Goal: Contribute content: Contribute content

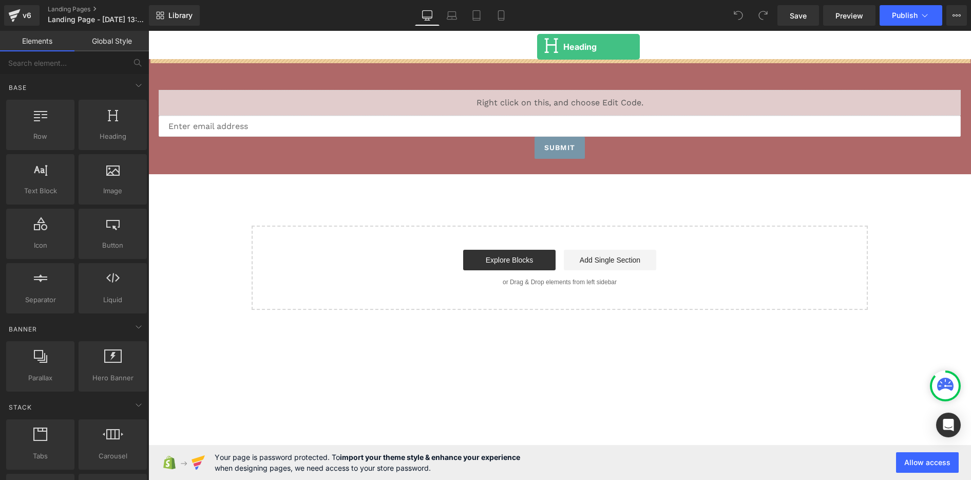
drag, startPoint x: 260, startPoint y: 157, endPoint x: 537, endPoint y: 47, distance: 298.4
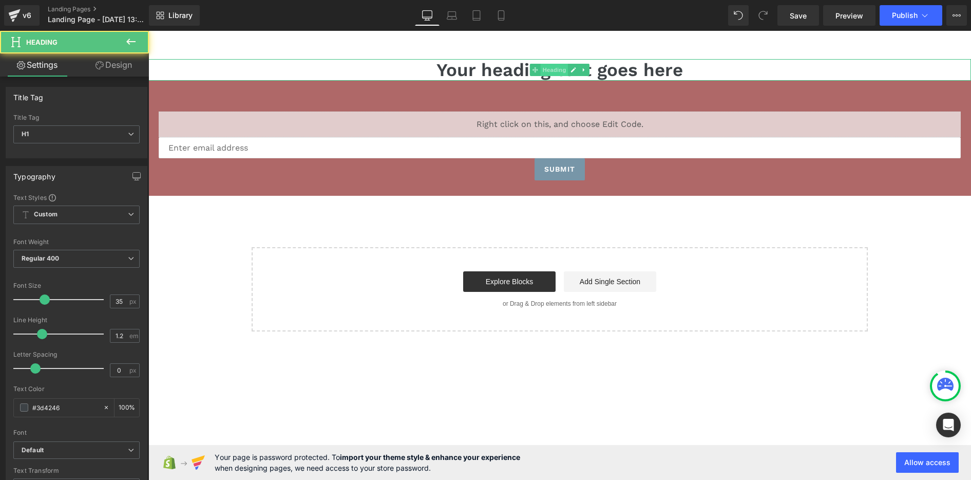
click at [556, 71] on span "Heading" at bounding box center [555, 70] width 28 height 12
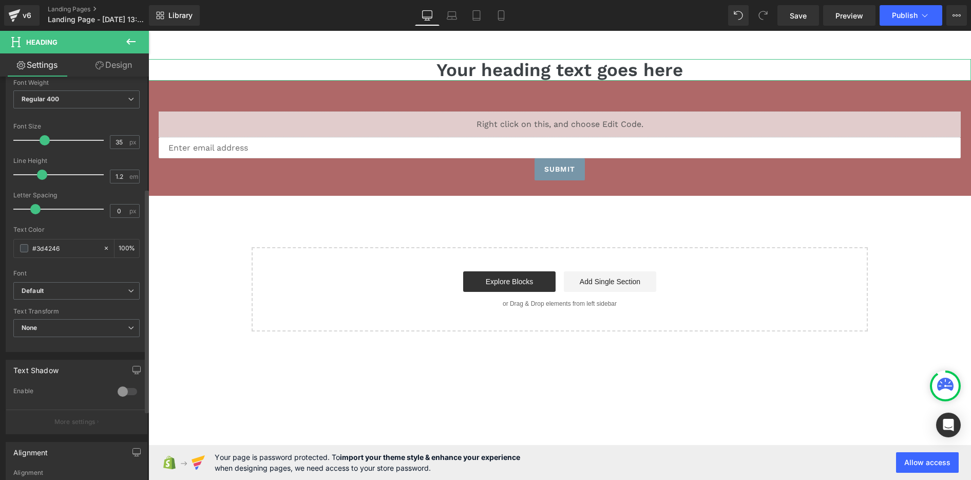
scroll to position [205, 0]
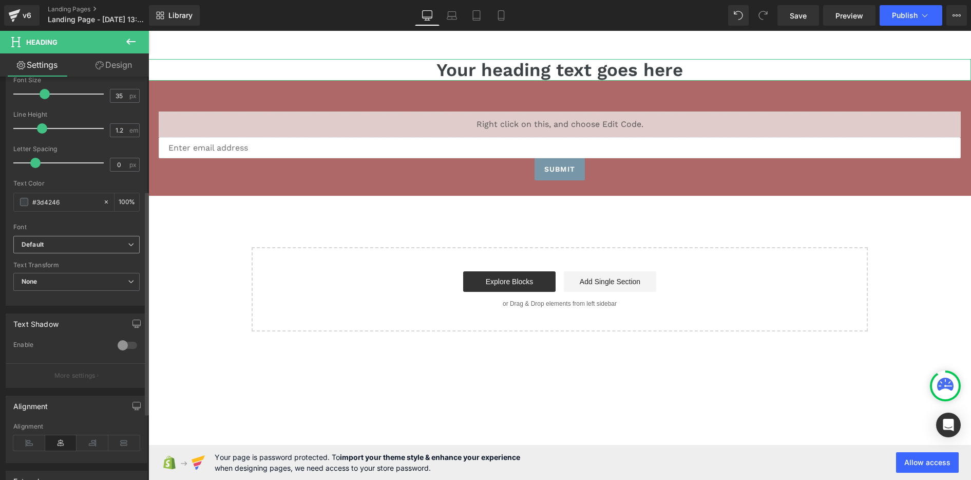
click at [80, 243] on b "Default" at bounding box center [75, 244] width 106 height 9
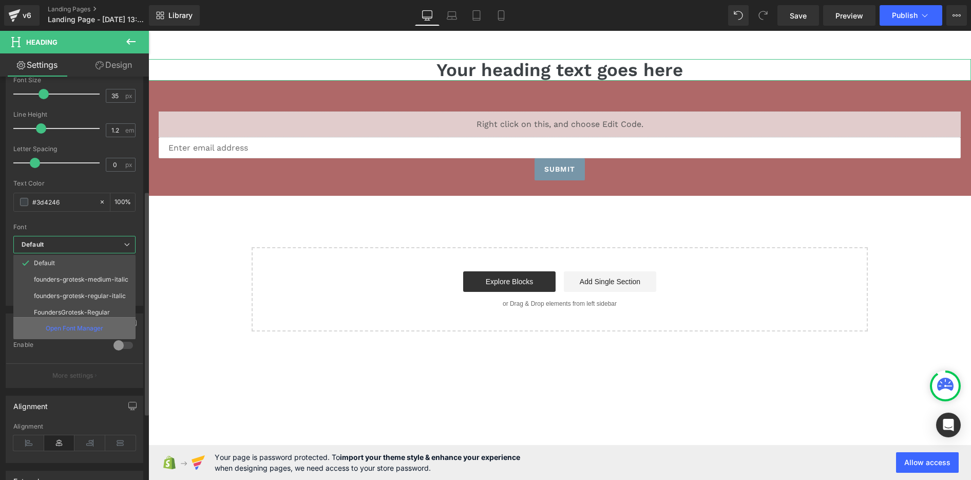
click at [80, 325] on p "Open Font Manager" at bounding box center [75, 328] width 58 height 9
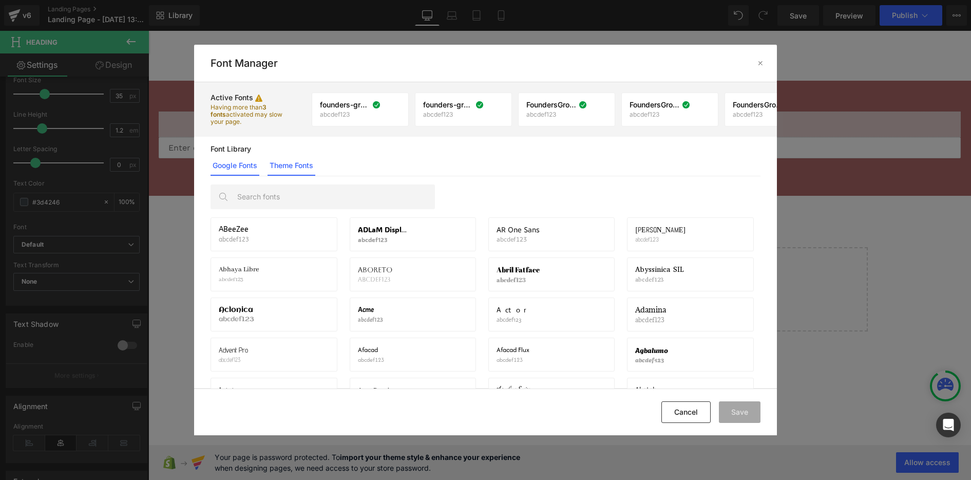
click at [289, 168] on link "Theme Fonts" at bounding box center [292, 165] width 48 height 21
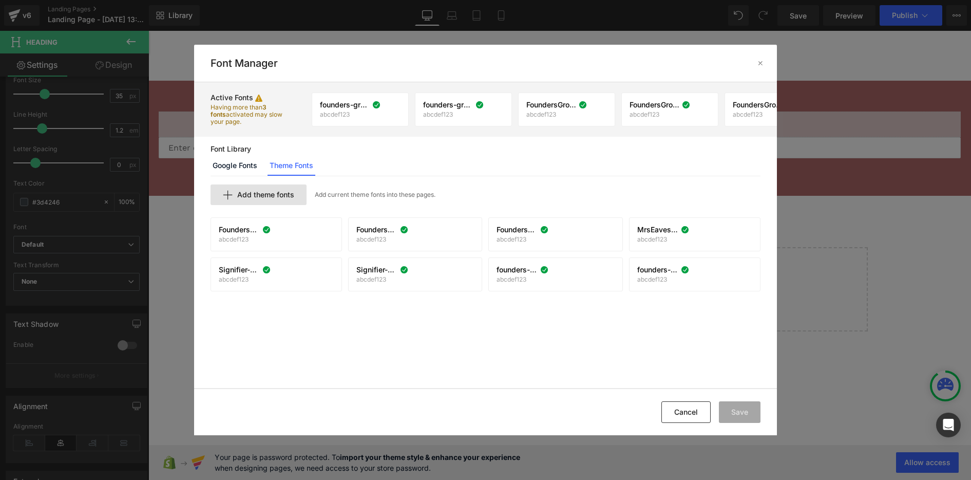
click at [284, 197] on span "Add theme fonts" at bounding box center [265, 195] width 57 height 8
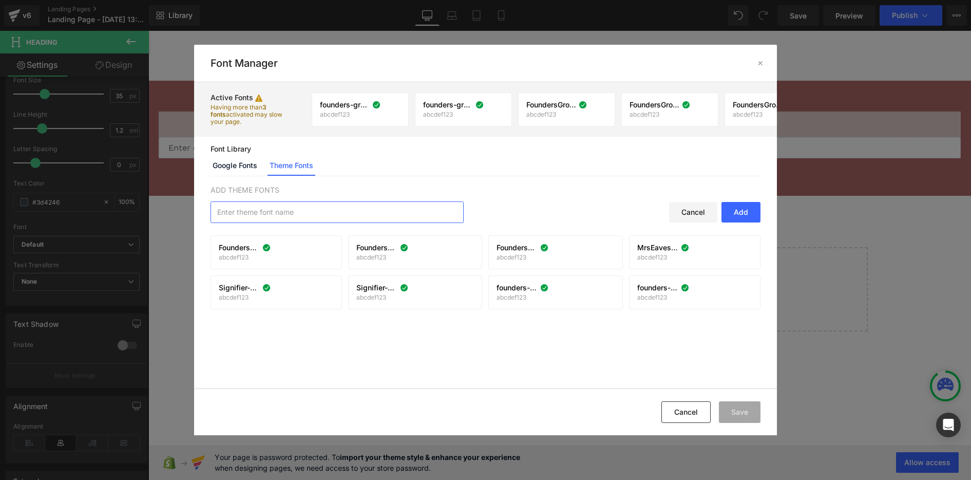
click at [325, 212] on input "text" at bounding box center [337, 212] width 252 height 21
paste input "AktivGrotesk"
type input "AktivGrotesk"
click at [746, 212] on div "Add" at bounding box center [741, 212] width 39 height 21
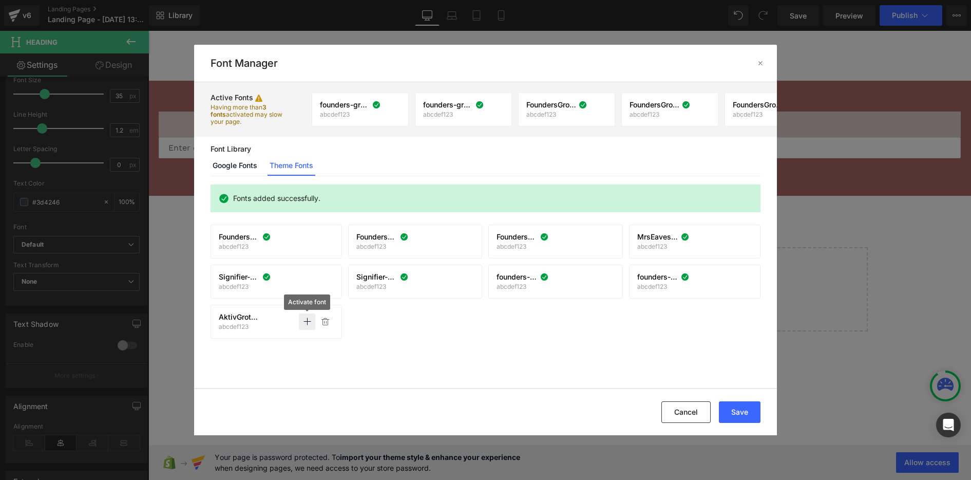
click at [308, 318] on icon at bounding box center [307, 321] width 8 height 8
click at [765, 64] on div at bounding box center [761, 63] width 16 height 16
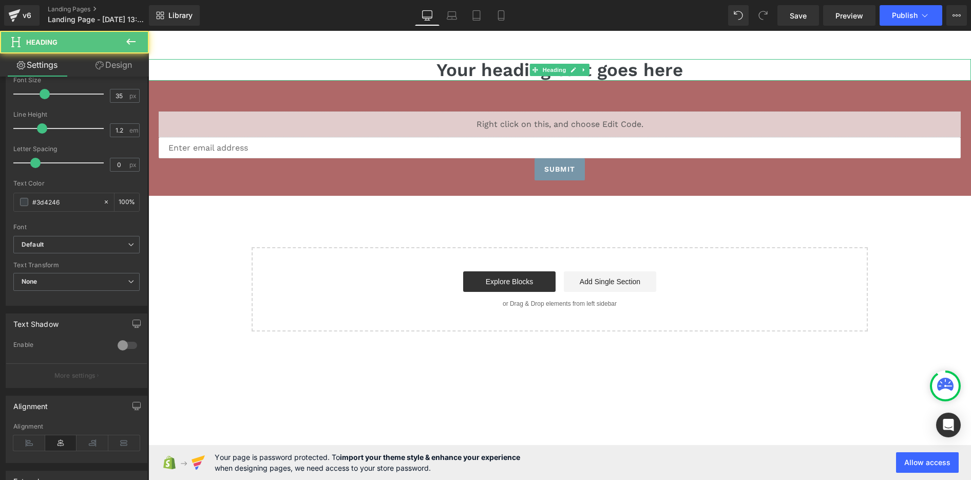
click at [492, 70] on h1 "Your heading text goes here" at bounding box center [559, 70] width 823 height 22
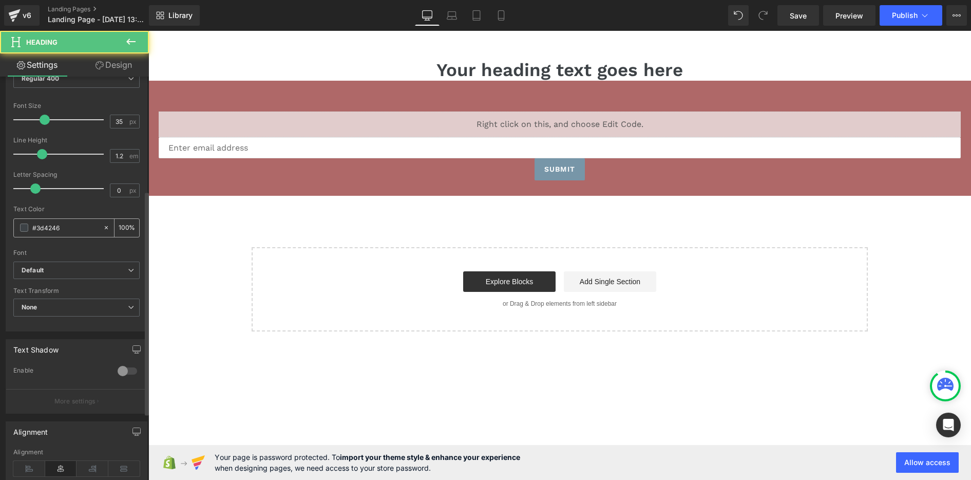
scroll to position [154, 0]
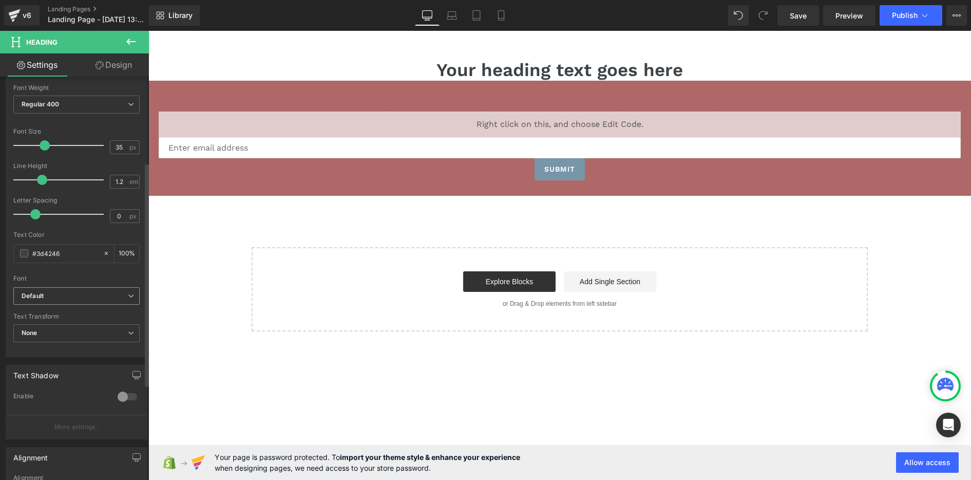
click at [62, 294] on b "Default" at bounding box center [75, 296] width 106 height 9
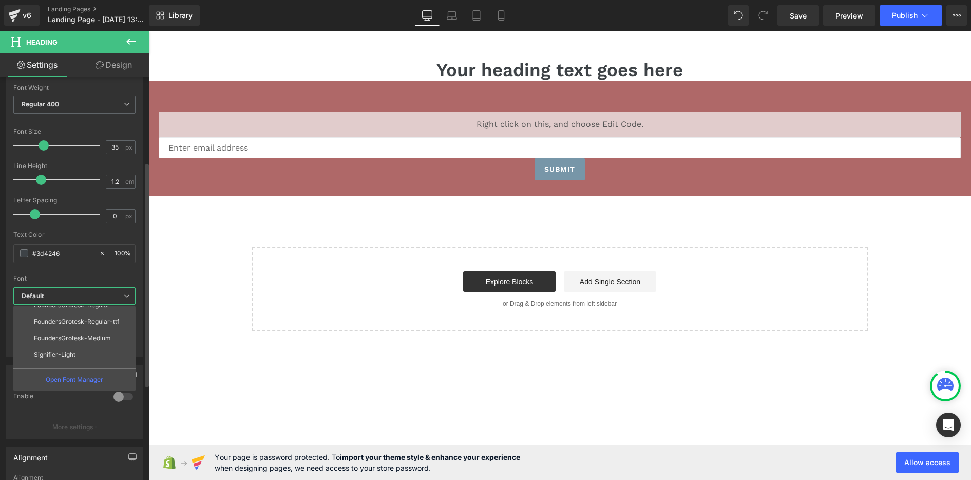
scroll to position [0, 0]
drag, startPoint x: 173, startPoint y: 295, endPoint x: 155, endPoint y: 290, distance: 18.8
click at [173, 295] on body "Skip to content Submit Close search Home Catalog Your heading text goes here He…" at bounding box center [559, 255] width 823 height 449
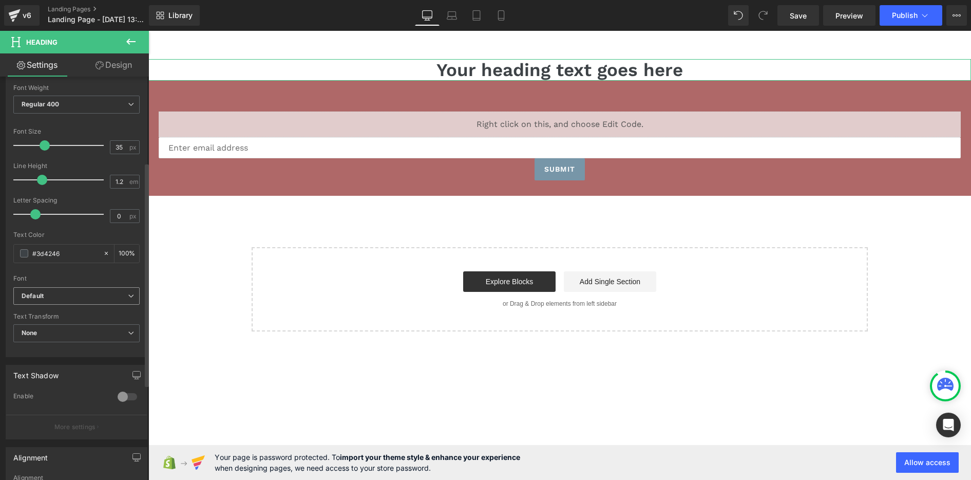
click at [34, 292] on icon "Default" at bounding box center [33, 296] width 22 height 9
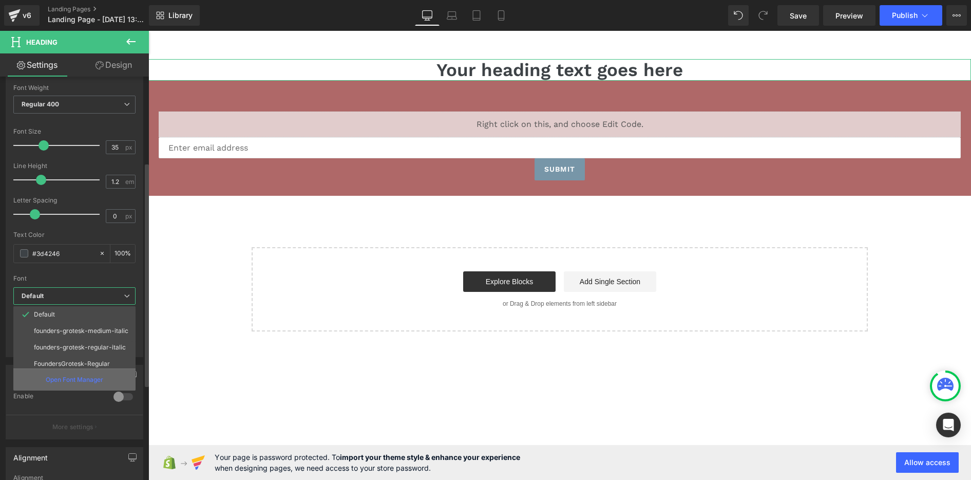
click at [58, 374] on div "Open Font Manager" at bounding box center [74, 379] width 122 height 22
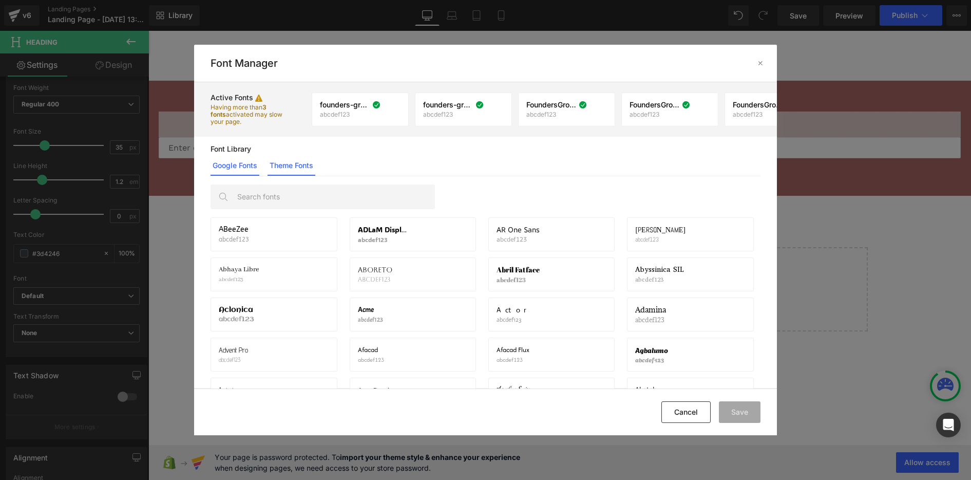
click at [285, 163] on link "Theme Fonts" at bounding box center [292, 165] width 48 height 21
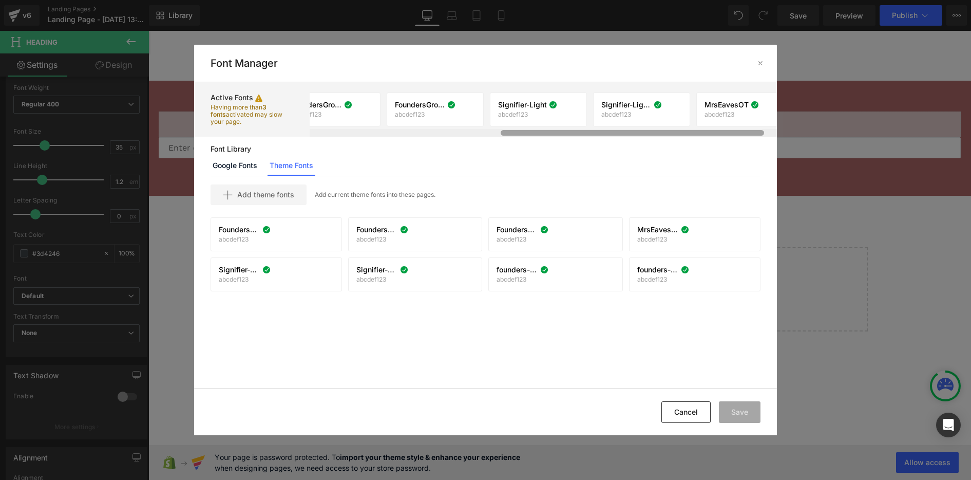
scroll to position [0, 361]
drag, startPoint x: 538, startPoint y: 134, endPoint x: 766, endPoint y: 159, distance: 229.4
click at [766, 159] on div "Active Fonts Having more than 3 fonts activated may slow your page. founders-gr…" at bounding box center [485, 234] width 583 height 305
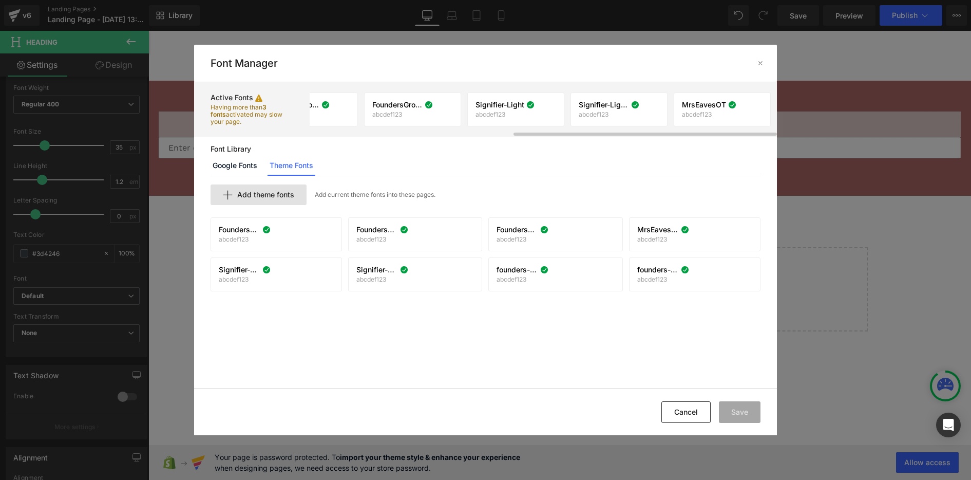
click at [255, 198] on span "Add theme fonts" at bounding box center [265, 195] width 57 height 8
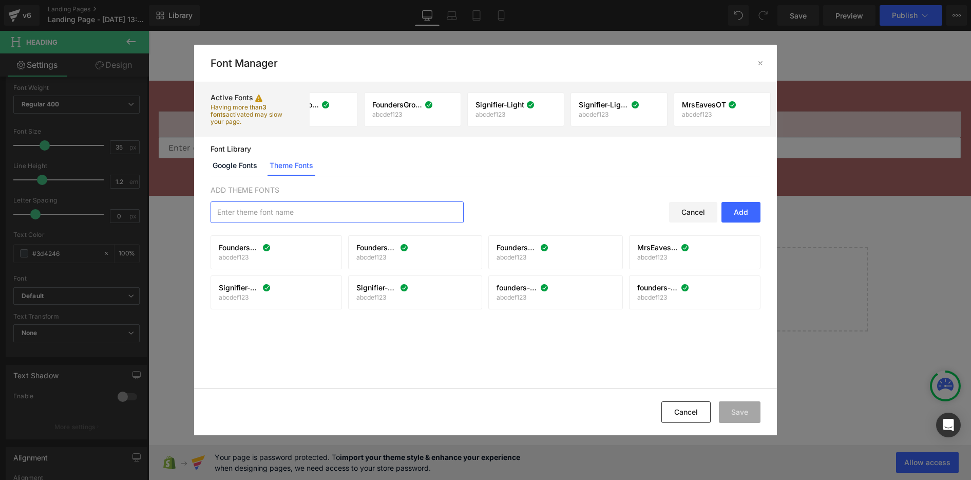
click at [292, 218] on input "text" at bounding box center [337, 212] width 252 height 21
paste input "AktivGrotesk"
type input "AktivGrotesk"
click at [745, 210] on div "Add" at bounding box center [741, 212] width 39 height 21
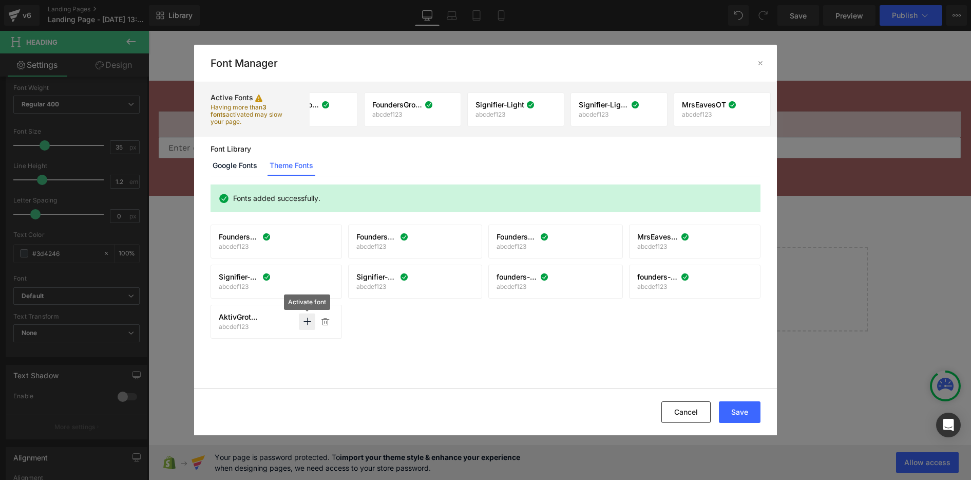
click at [310, 324] on icon at bounding box center [307, 321] width 8 height 8
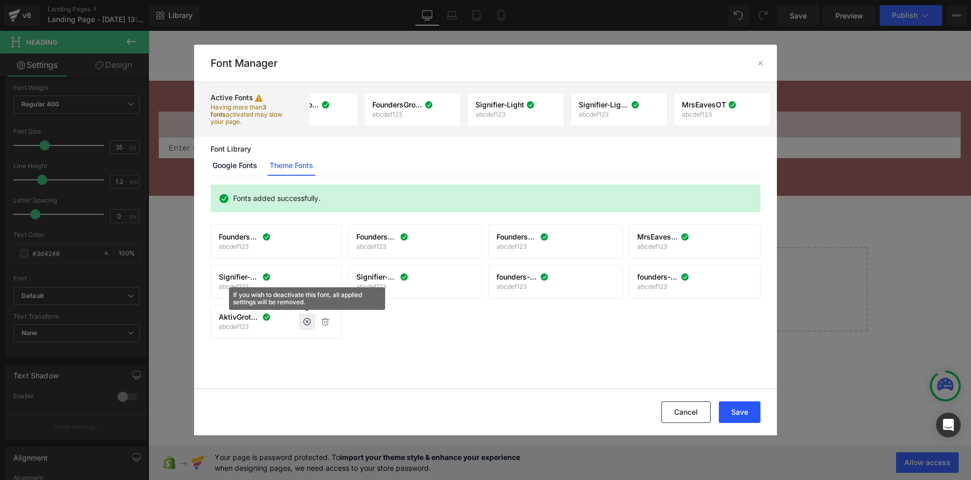
click at [747, 412] on button "Save" at bounding box center [740, 412] width 42 height 22
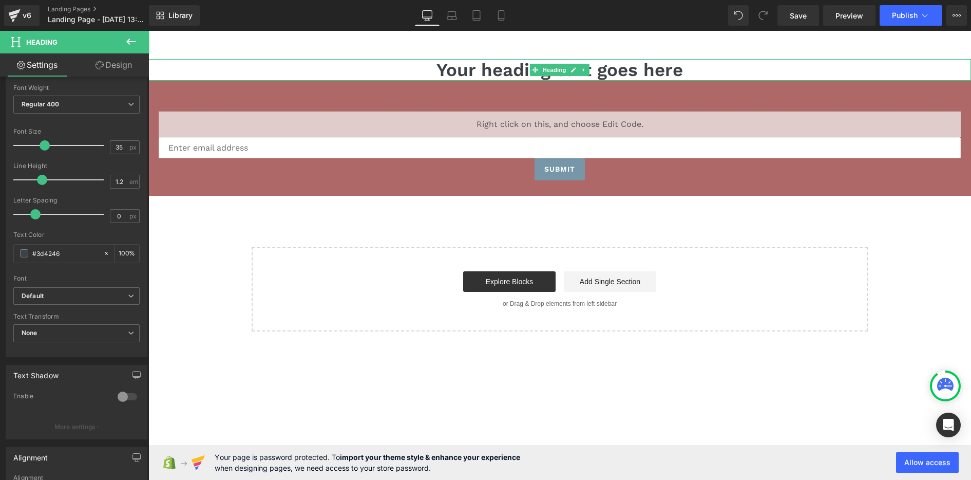
click at [483, 72] on h1 "Your heading text goes here" at bounding box center [559, 70] width 823 height 22
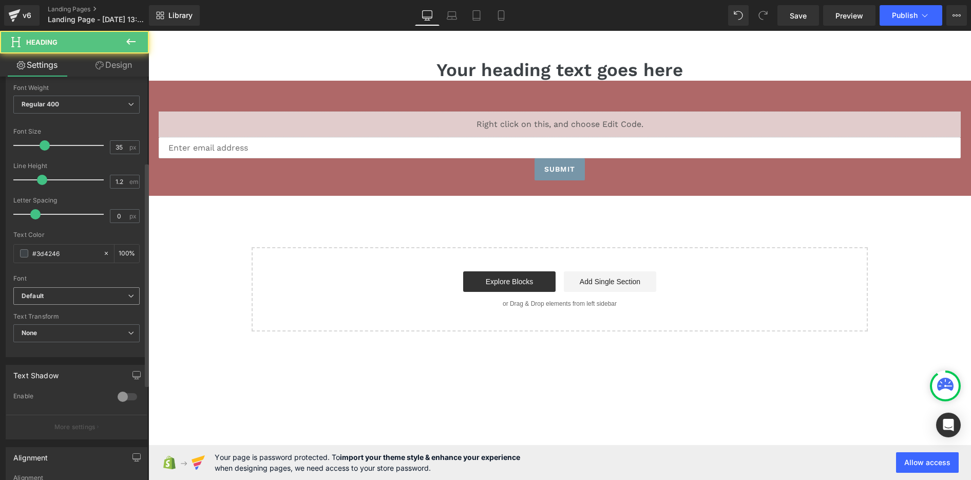
click at [61, 293] on b "Default" at bounding box center [75, 296] width 106 height 9
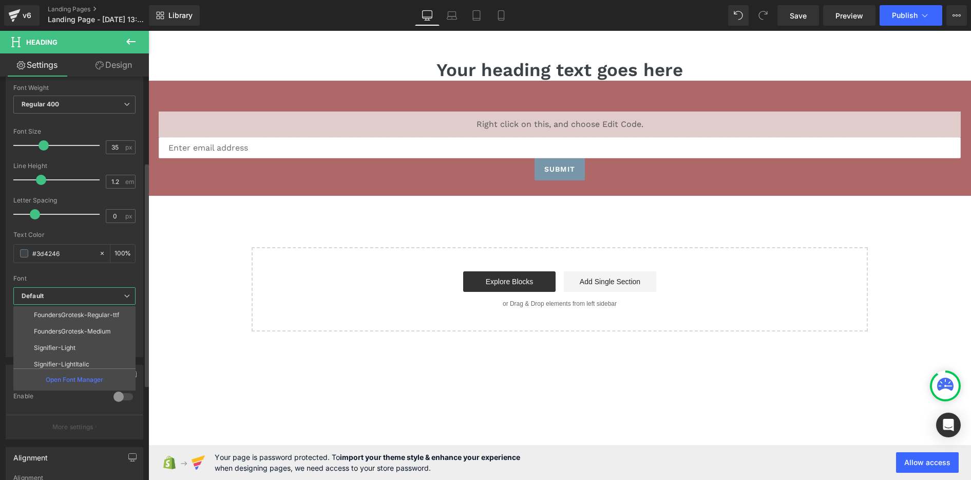
scroll to position [103, 0]
click at [77, 358] on li "AktivGrotesk" at bounding box center [76, 359] width 127 height 16
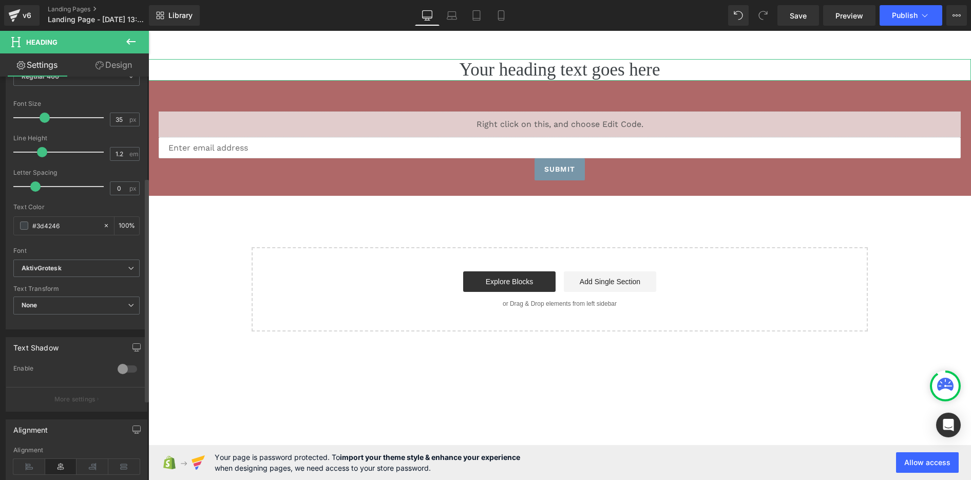
scroll to position [205, 0]
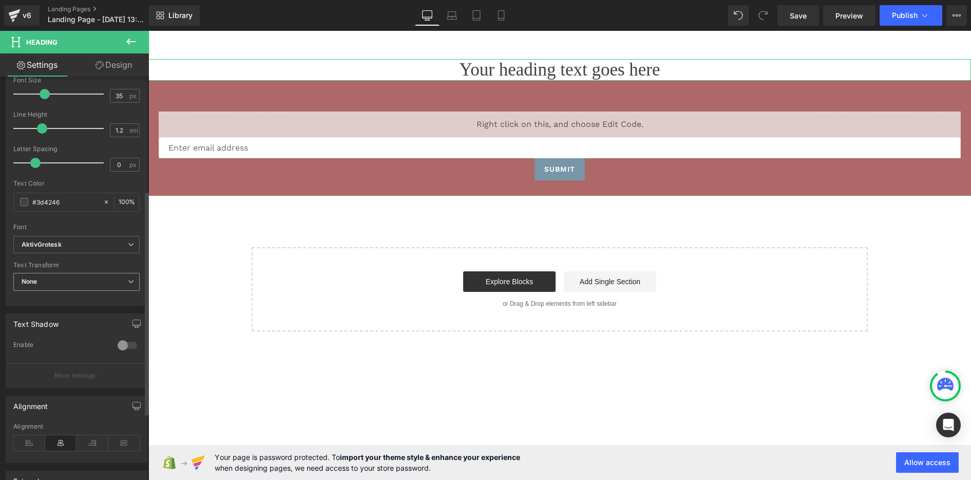
click at [108, 280] on span "None" at bounding box center [76, 282] width 126 height 18
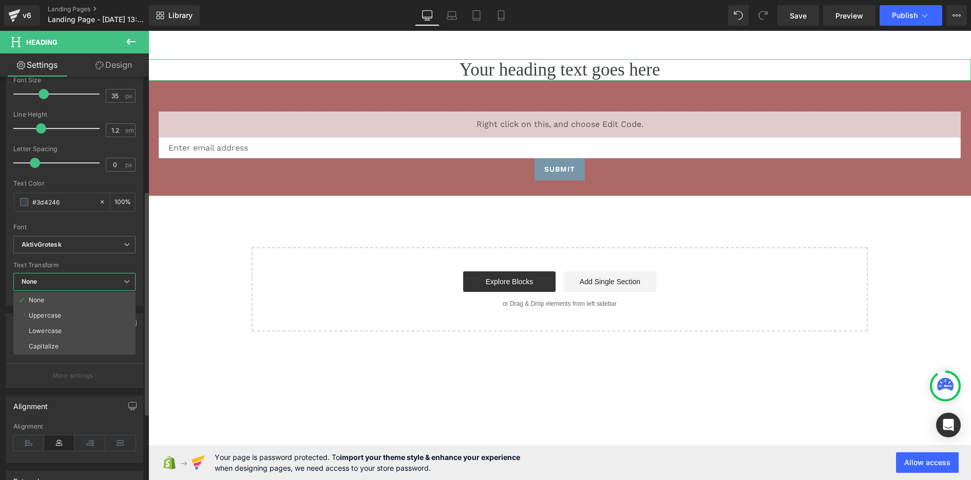
click at [108, 280] on span "None" at bounding box center [74, 282] width 122 height 18
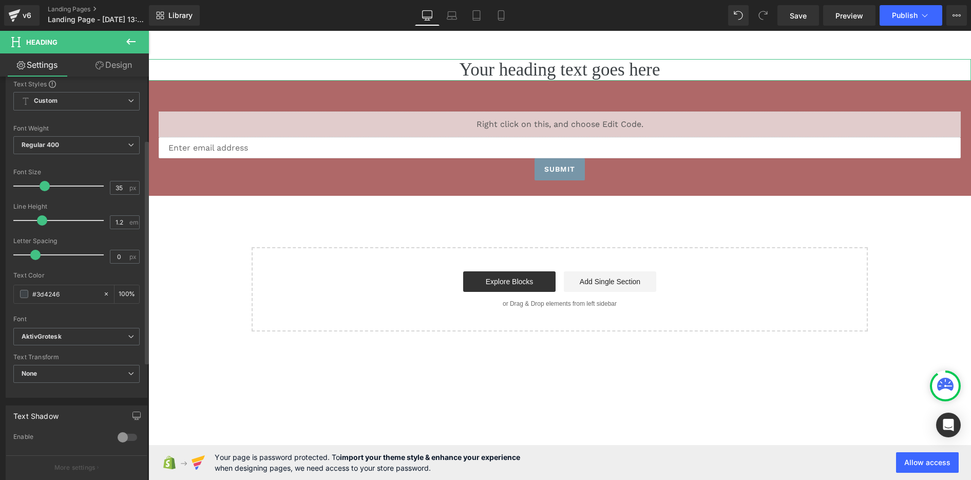
scroll to position [0, 0]
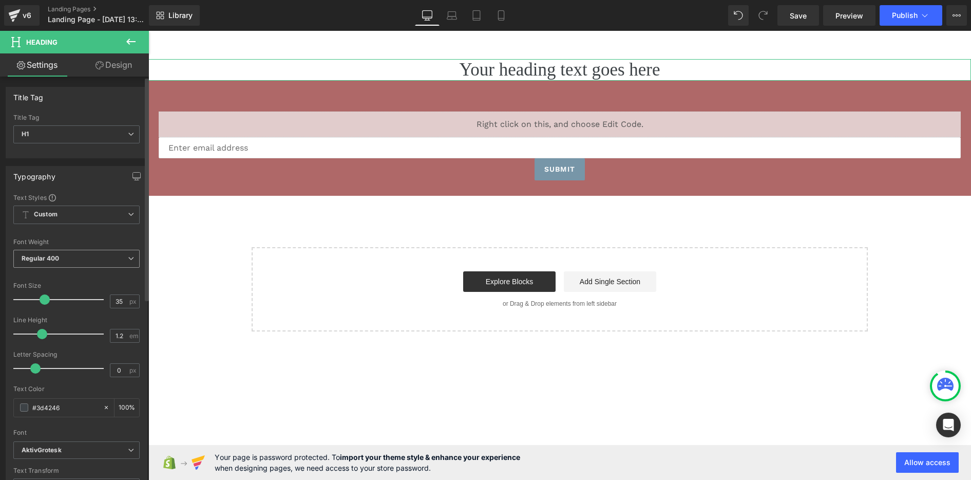
click at [114, 262] on span "Regular 400" at bounding box center [76, 259] width 126 height 18
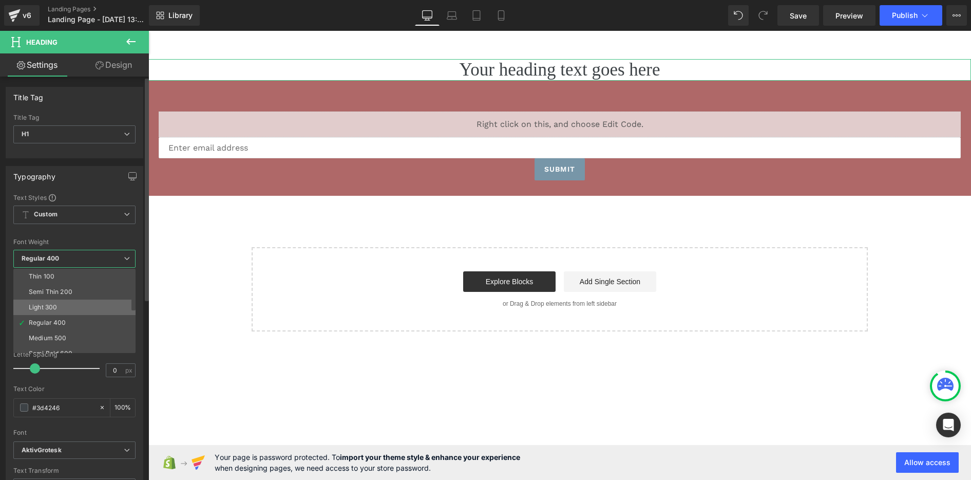
click at [83, 306] on li "Light 300" at bounding box center [76, 306] width 127 height 15
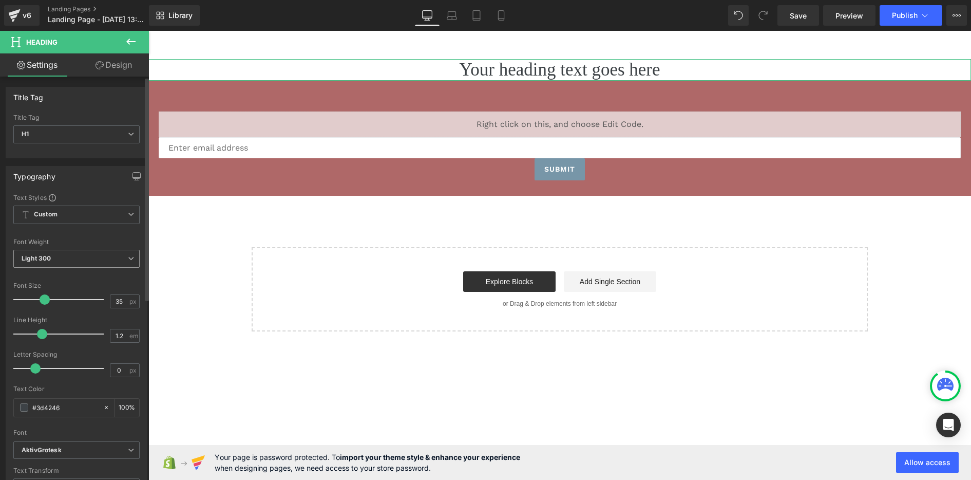
click at [119, 254] on span "Light 300" at bounding box center [76, 259] width 126 height 18
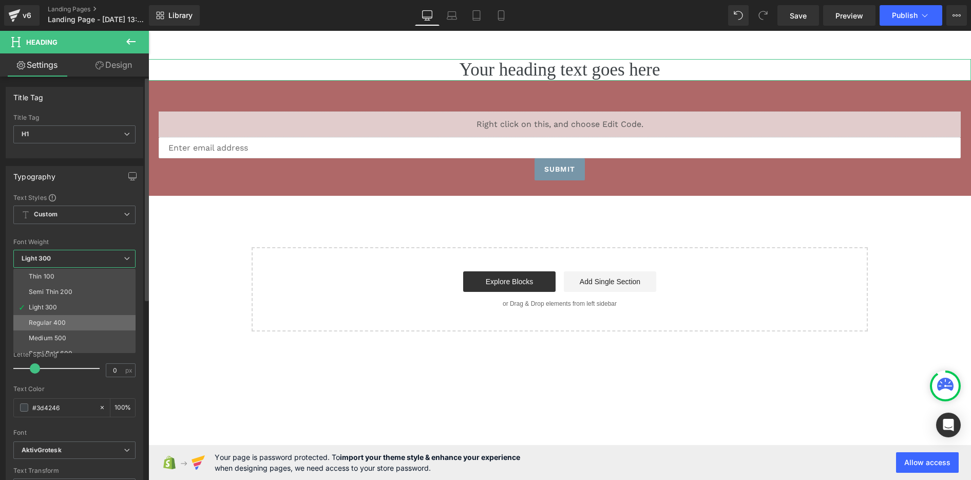
click at [90, 320] on li "Regular 400" at bounding box center [76, 322] width 127 height 15
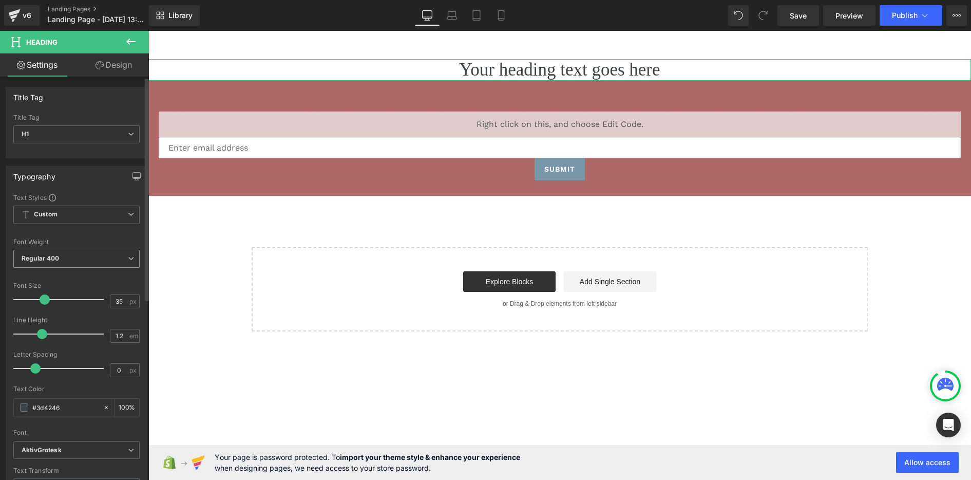
click at [112, 258] on span "Regular 400" at bounding box center [76, 259] width 126 height 18
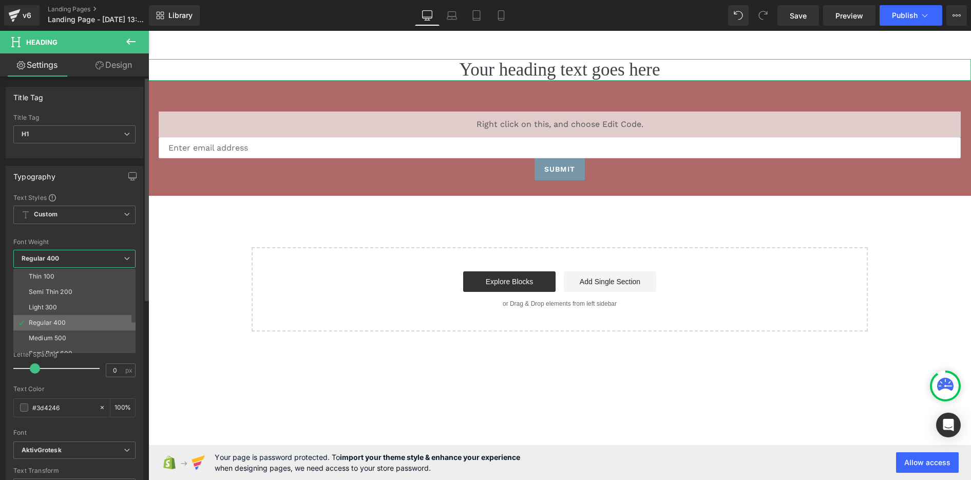
scroll to position [51, 0]
click at [71, 344] on li "Bold 700" at bounding box center [76, 348] width 127 height 15
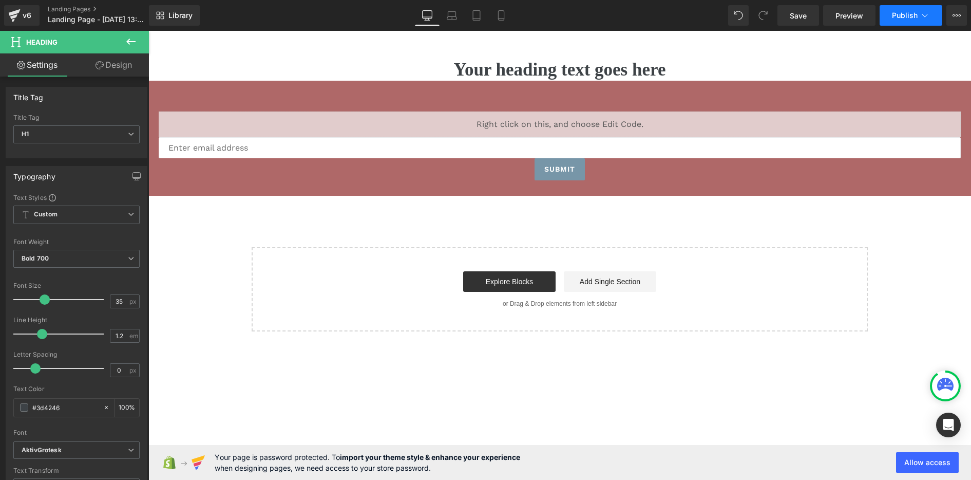
click at [898, 14] on span "Publish" at bounding box center [905, 15] width 26 height 8
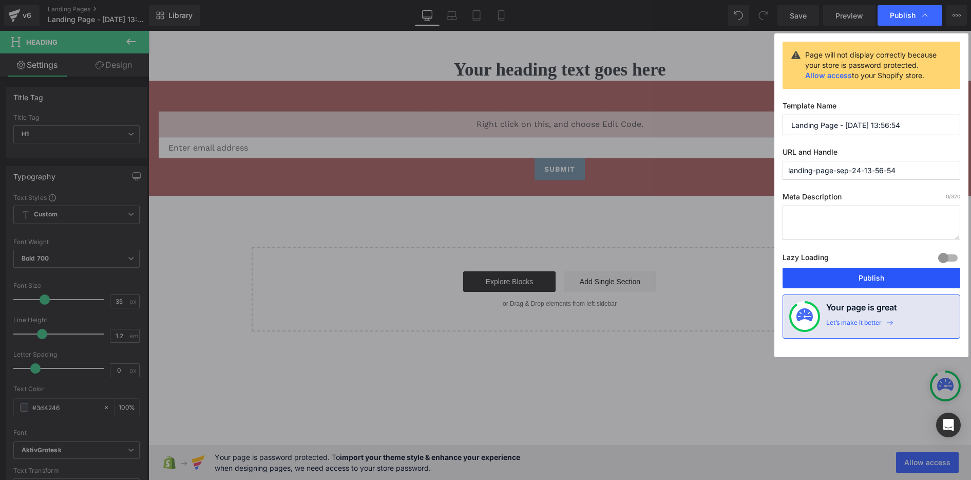
click at [854, 277] on button "Publish" at bounding box center [872, 278] width 178 height 21
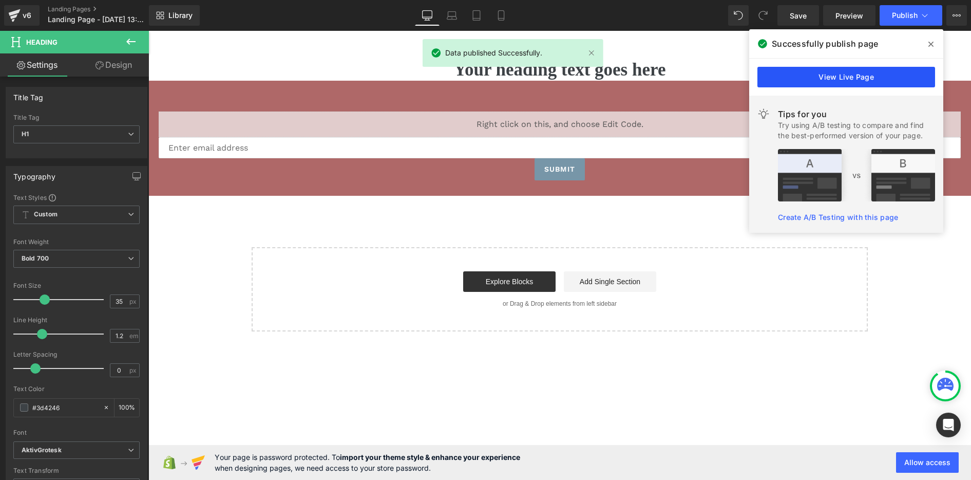
click at [837, 77] on link "View Live Page" at bounding box center [847, 77] width 178 height 21
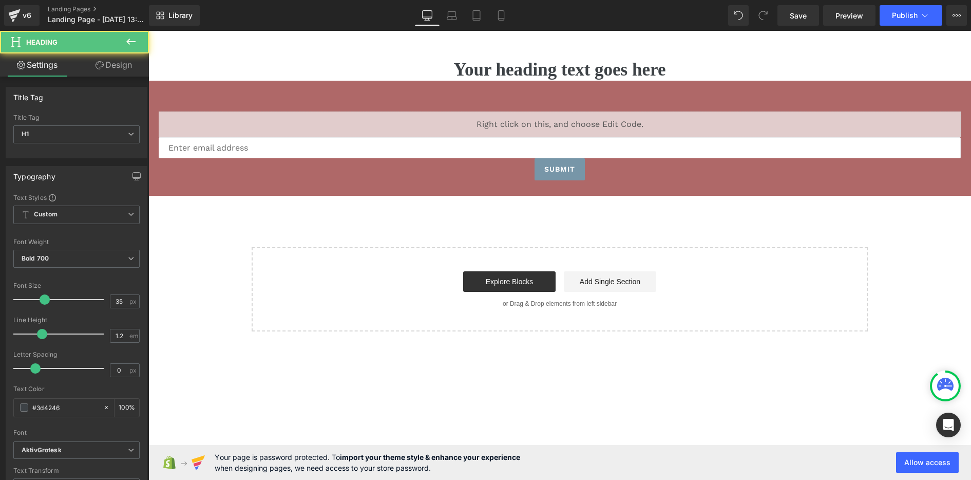
click at [755, 66] on h1 "Your heading text goes here" at bounding box center [559, 70] width 823 height 22
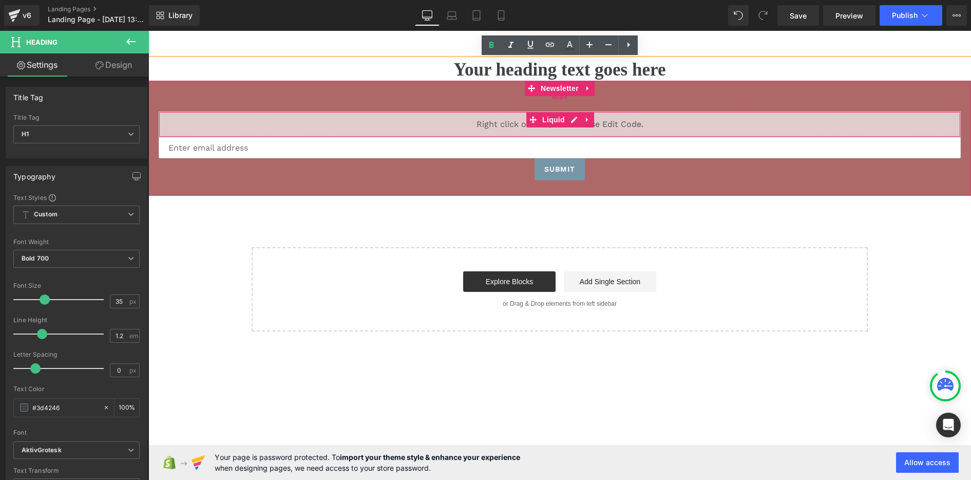
click at [311, 99] on div "60px" at bounding box center [559, 96] width 823 height 31
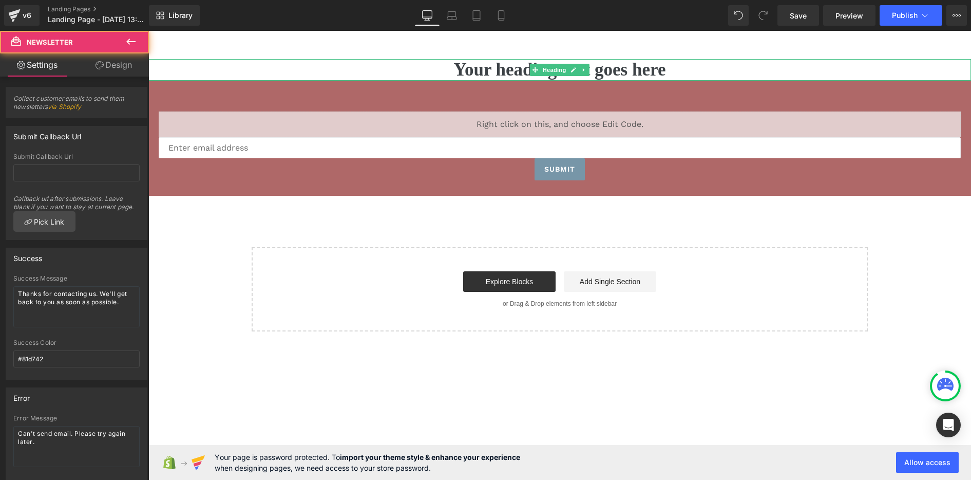
click at [411, 67] on h1 "Your heading text goes here" at bounding box center [559, 70] width 823 height 22
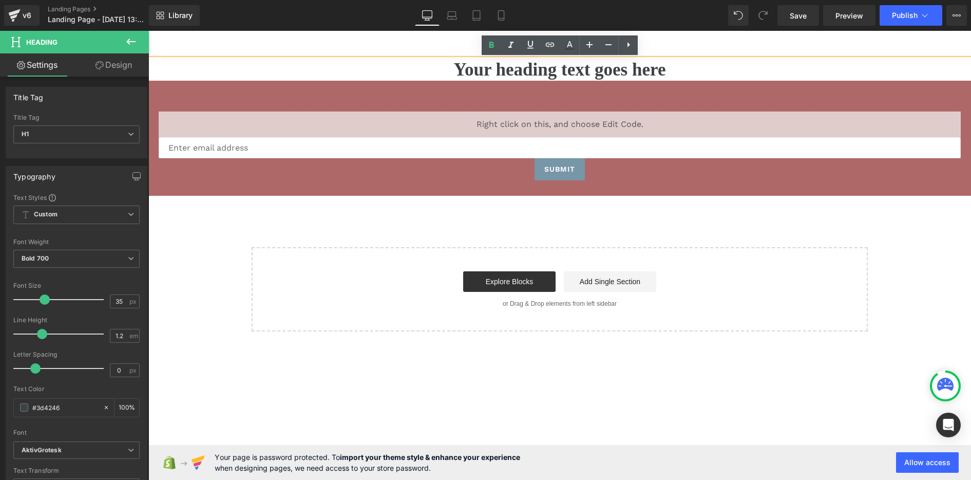
click at [346, 46] on main "Your heading text goes here Heading Liquid Email Field Submit Submit Button New…" at bounding box center [559, 194] width 823 height 327
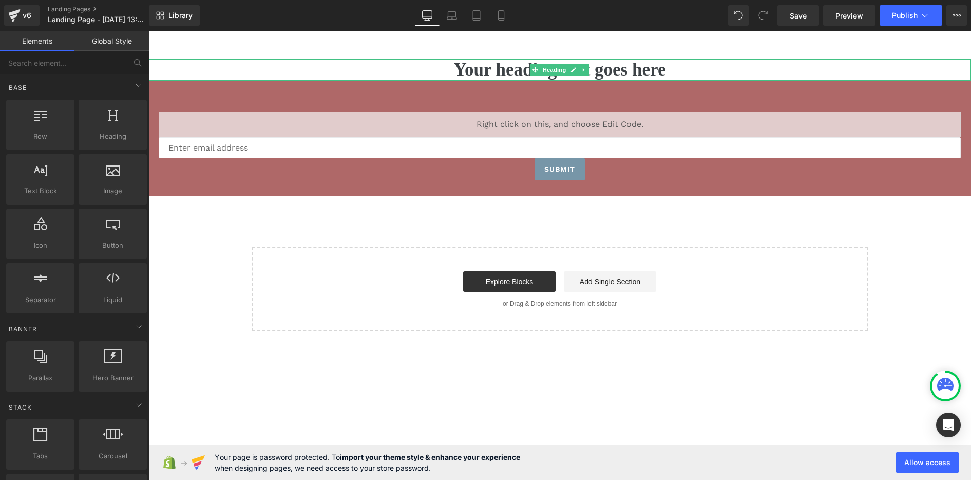
click at [455, 74] on h1 "Your heading text goes here" at bounding box center [559, 70] width 823 height 22
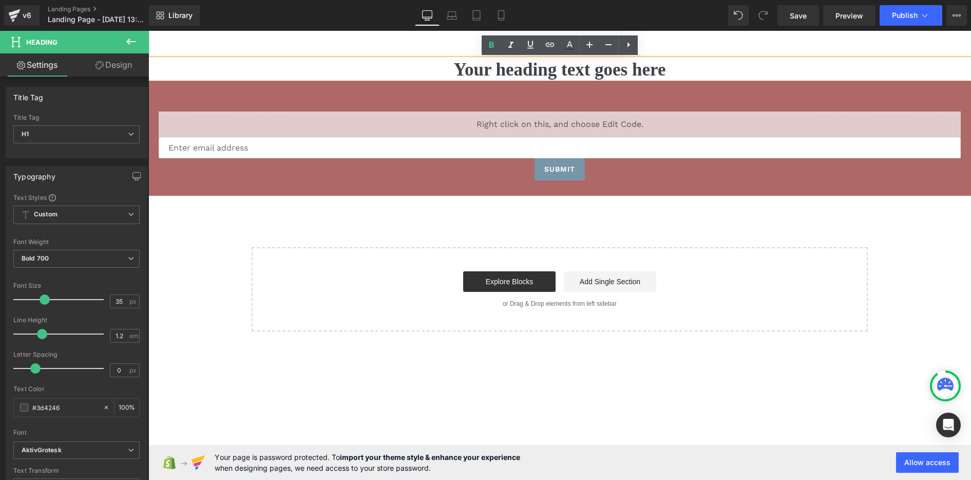
click at [321, 41] on main "Your heading text goes here Heading Liquid Email Field Submit Submit Button New…" at bounding box center [559, 194] width 823 height 327
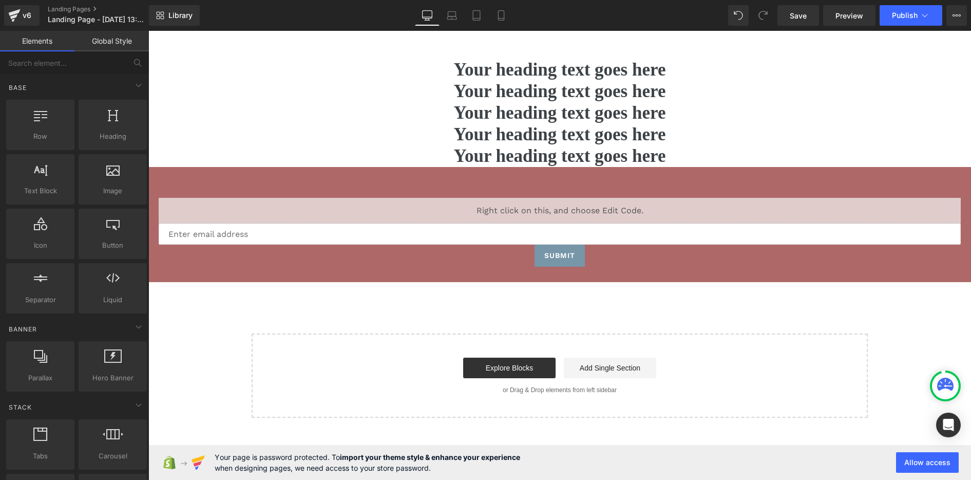
click at [504, 72] on h1 "Your heading text goes here" at bounding box center [559, 70] width 823 height 22
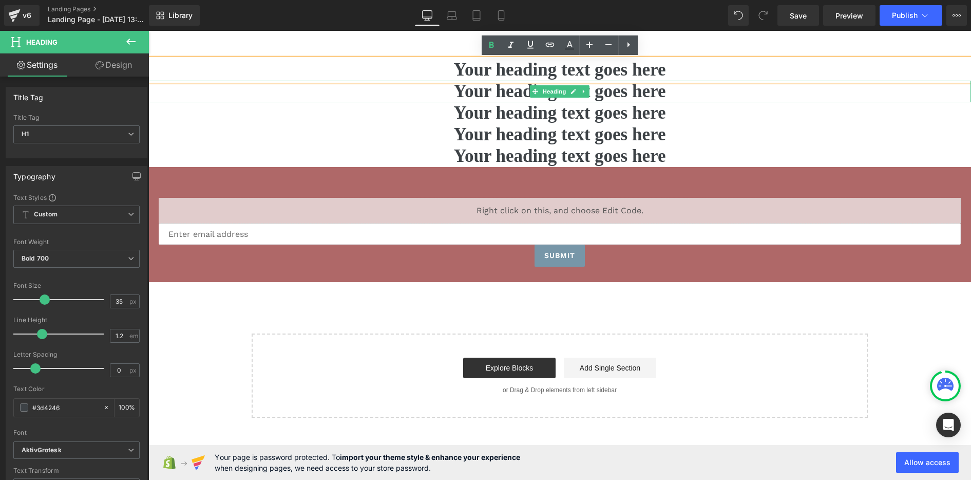
click at [467, 99] on h1 "Your heading text goes here" at bounding box center [559, 92] width 823 height 22
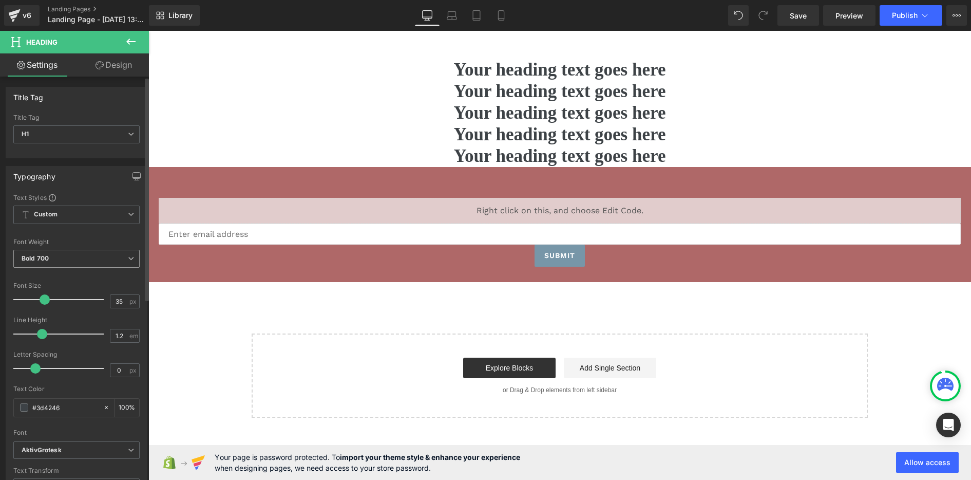
drag, startPoint x: 99, startPoint y: 248, endPoint x: 104, endPoint y: 251, distance: 6.0
click at [101, 251] on div "Font Weight Bold 700 Thin 100 Semi Thin 200 Light 300 Regular 400 Medium 500 Se…" at bounding box center [76, 258] width 126 height 41
click at [109, 255] on span "Bold 700" at bounding box center [76, 259] width 126 height 18
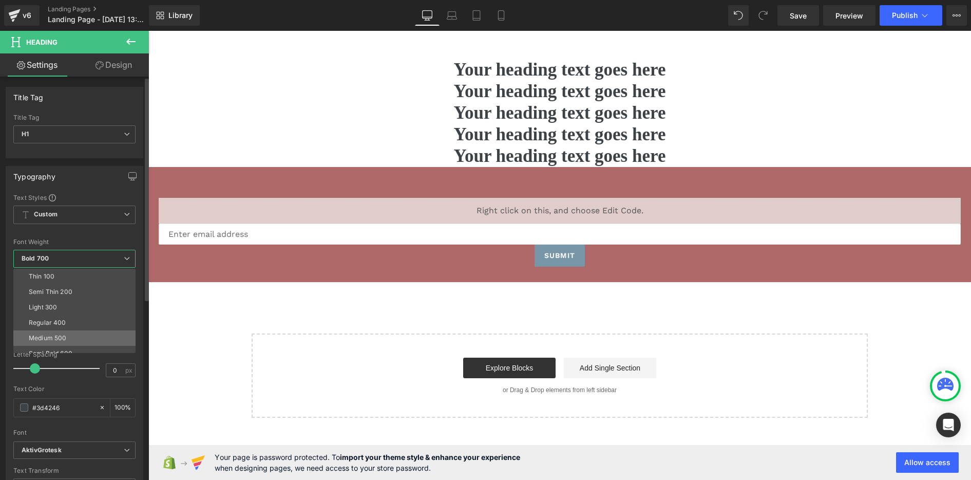
click at [87, 334] on li "Medium 500" at bounding box center [76, 337] width 127 height 15
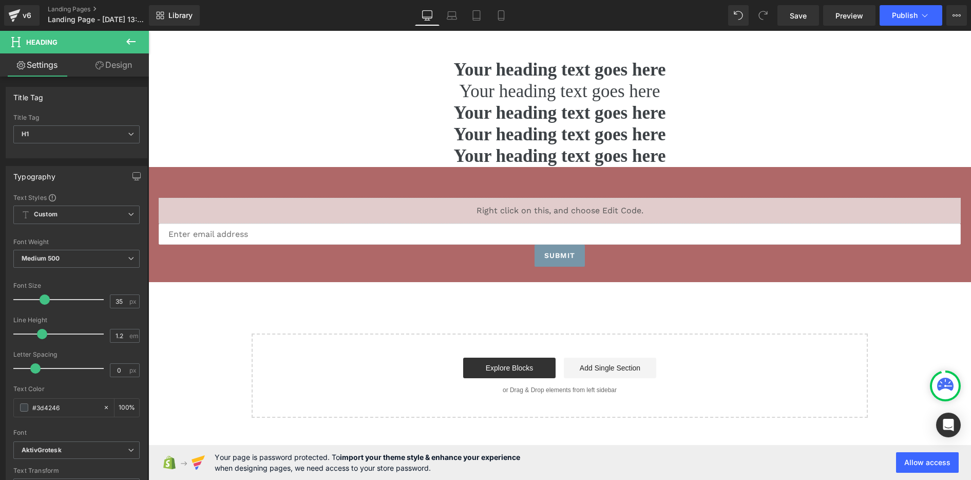
click at [440, 117] on h1 "Your heading text goes here" at bounding box center [559, 113] width 823 height 22
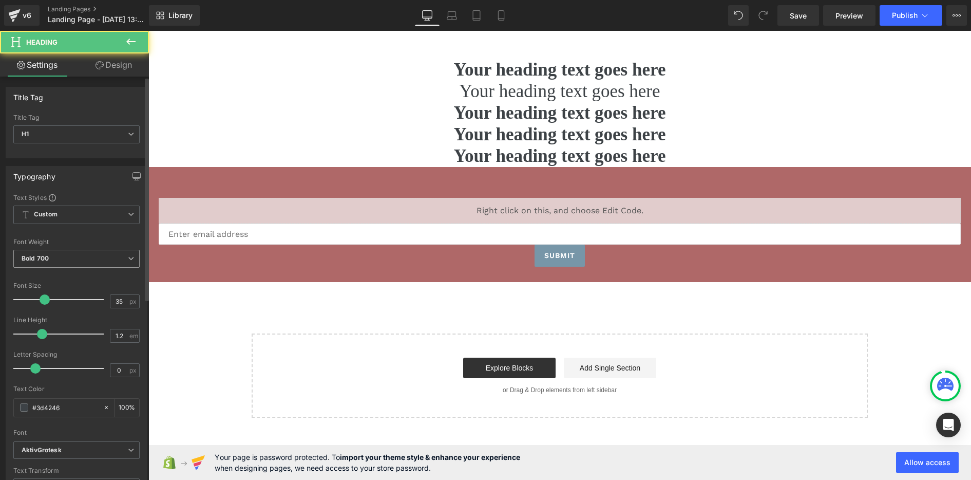
click at [97, 257] on span "Bold 700" at bounding box center [76, 259] width 126 height 18
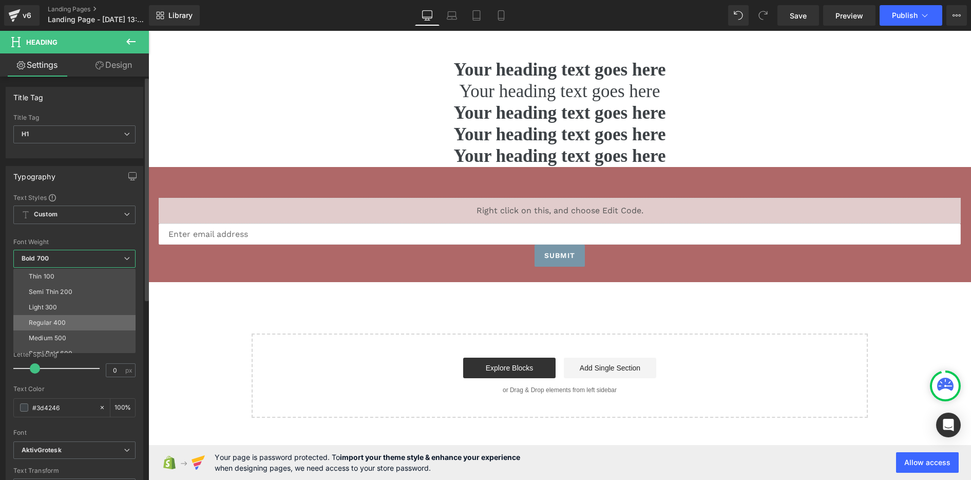
click at [75, 324] on li "Regular 400" at bounding box center [76, 322] width 127 height 15
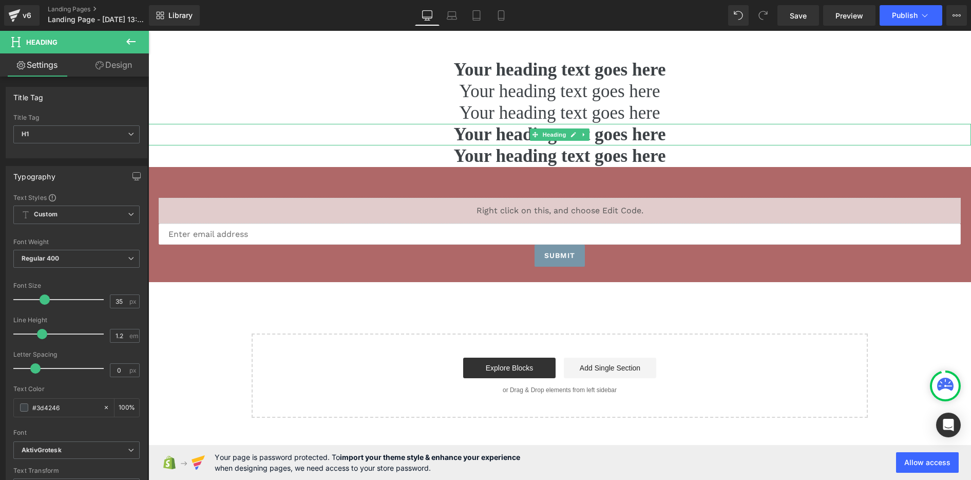
click at [441, 133] on h1 "Your heading text goes here" at bounding box center [559, 135] width 823 height 22
click at [101, 258] on span "Bold 700" at bounding box center [76, 259] width 126 height 18
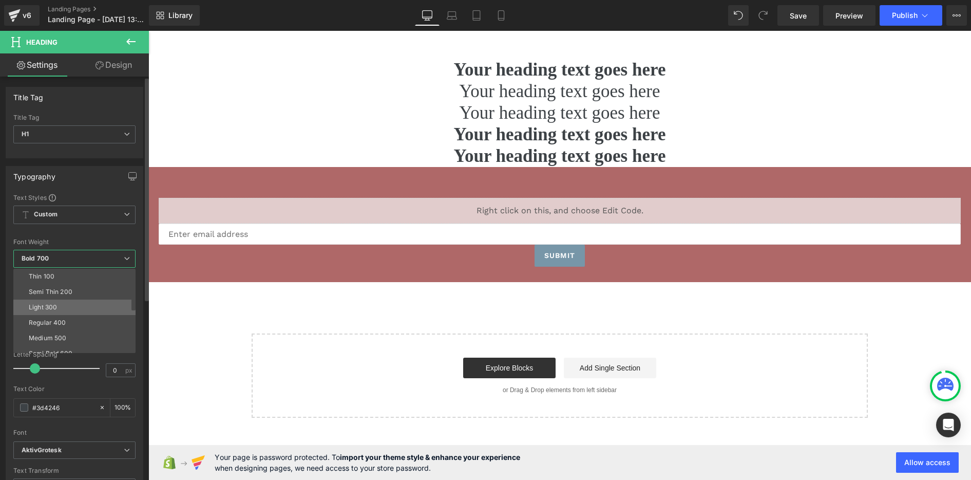
click at [88, 304] on li "Light 300" at bounding box center [76, 306] width 127 height 15
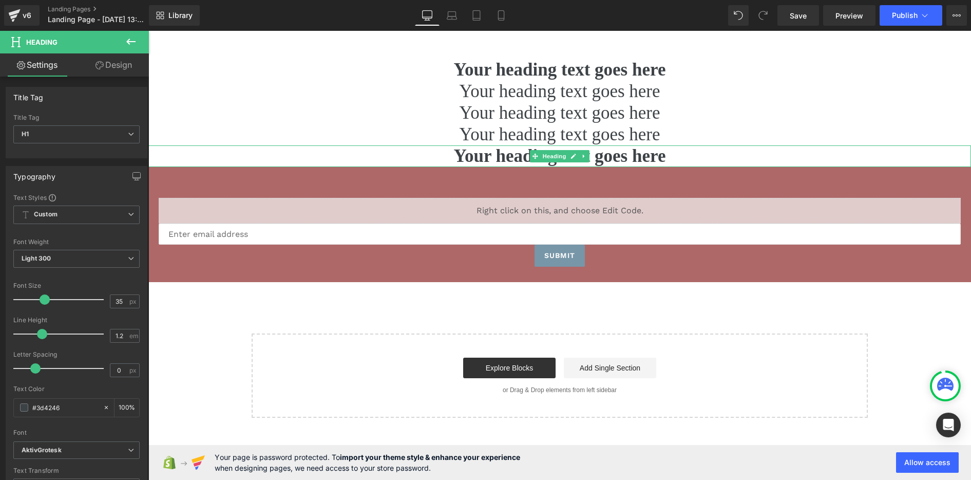
click at [479, 161] on h1 "Your heading text goes here" at bounding box center [559, 156] width 823 height 22
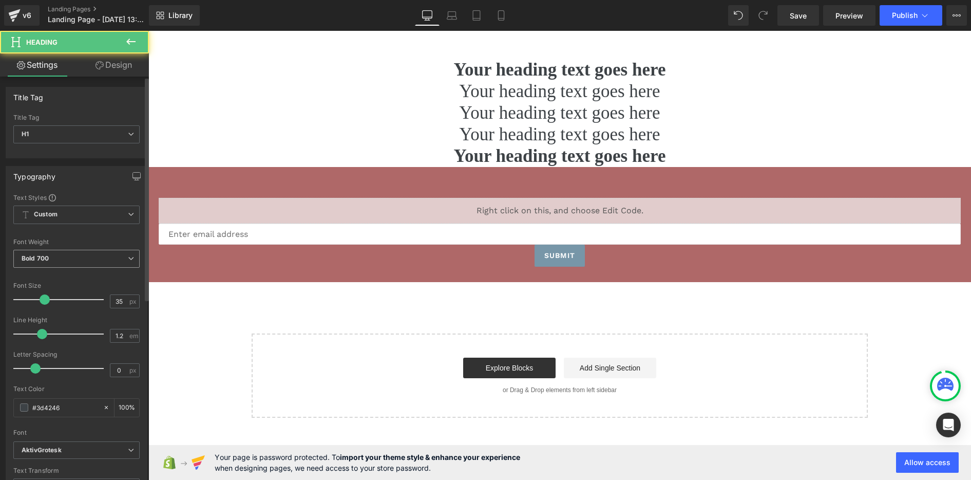
click at [128, 257] on icon at bounding box center [131, 258] width 6 height 6
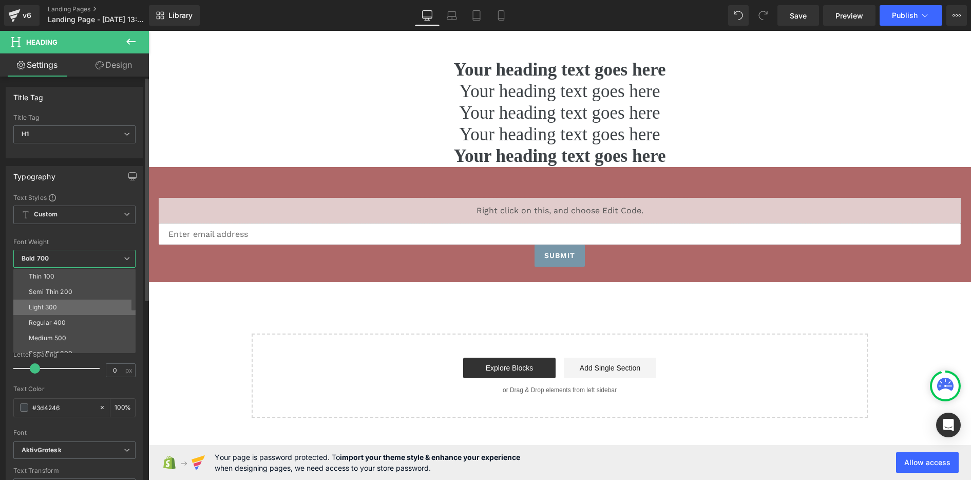
click at [91, 305] on li "Light 300" at bounding box center [76, 306] width 127 height 15
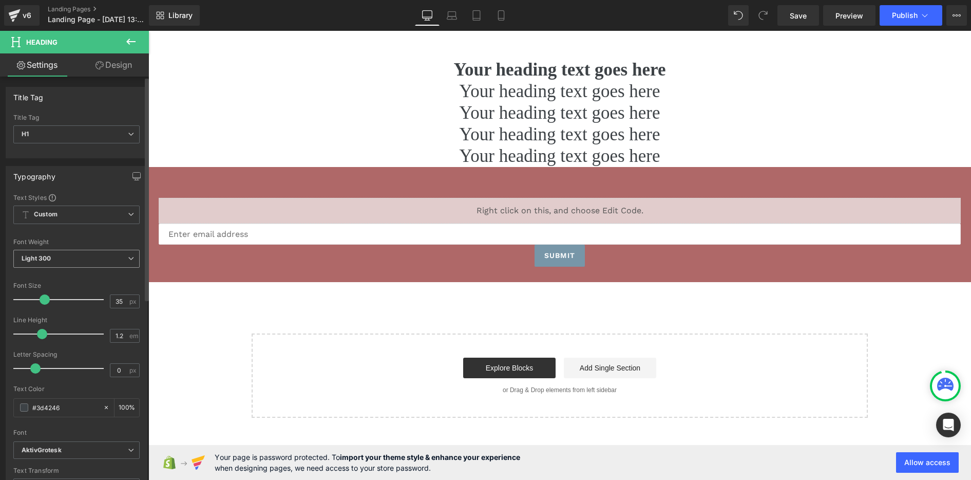
click at [122, 258] on span "Light 300" at bounding box center [76, 259] width 126 height 18
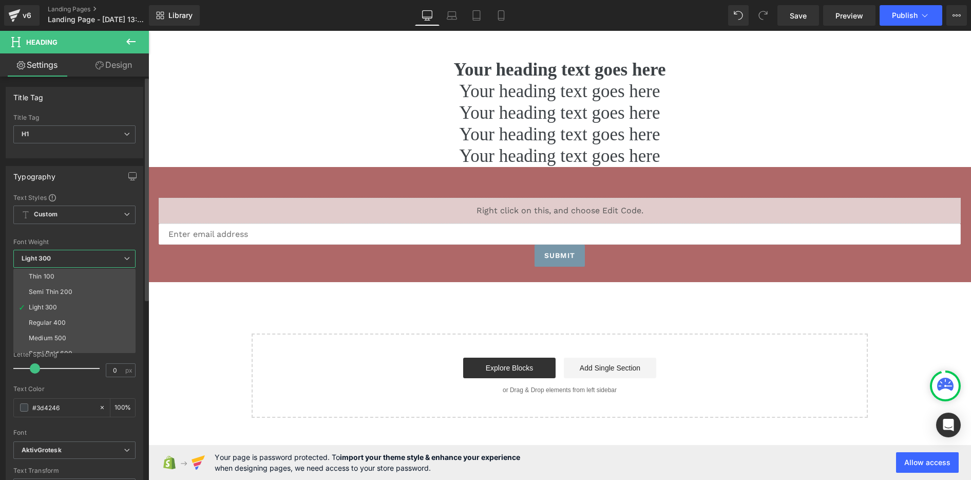
click at [122, 259] on span "Light 300" at bounding box center [74, 259] width 122 height 18
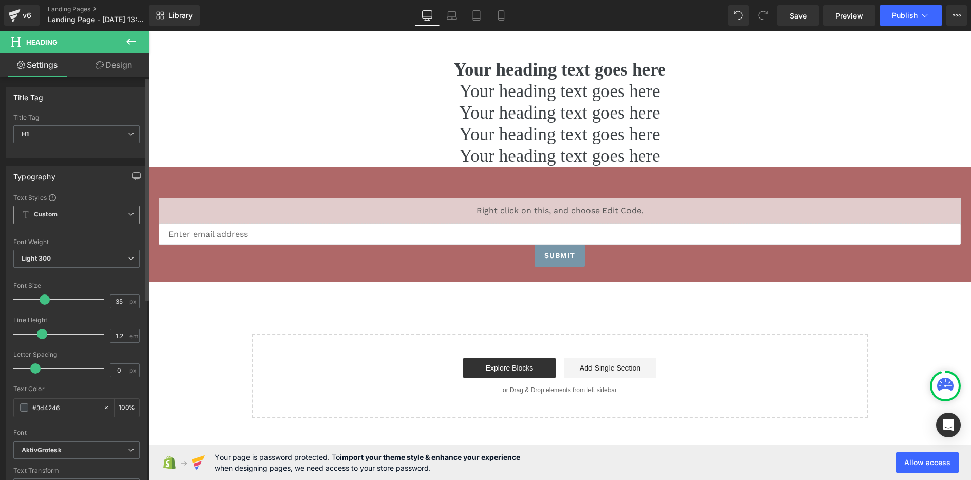
click at [87, 213] on span "Custom Setup Global Style" at bounding box center [76, 214] width 126 height 18
click at [97, 211] on span "Custom Setup Global Style" at bounding box center [74, 214] width 122 height 18
click at [119, 213] on span "Custom Setup Global Style" at bounding box center [76, 214] width 126 height 18
click at [120, 213] on span "Custom Setup Global Style" at bounding box center [74, 214] width 122 height 18
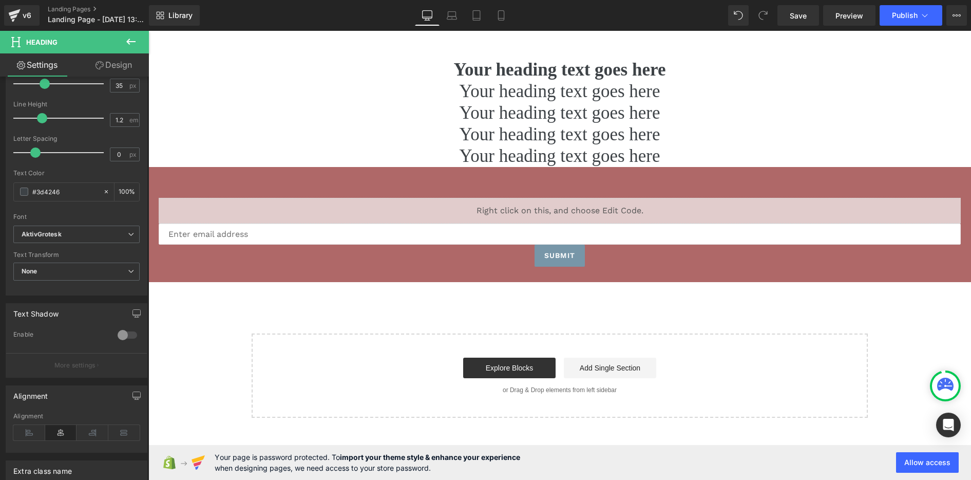
scroll to position [51, 0]
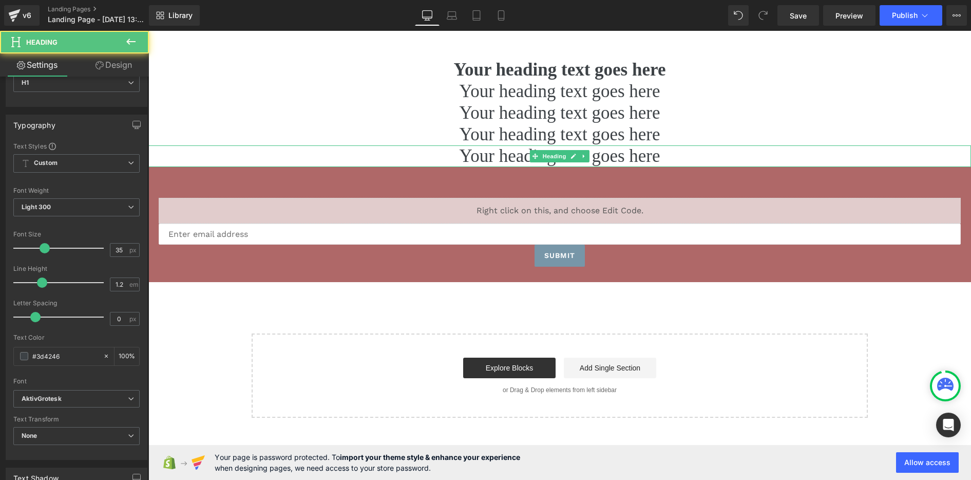
click at [467, 159] on h1 "Your heading text goes here" at bounding box center [559, 156] width 823 height 22
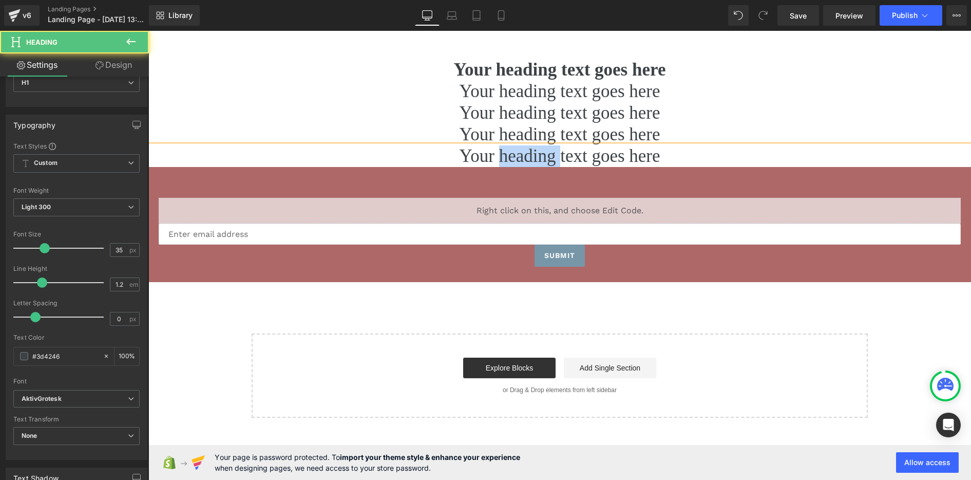
click at [467, 159] on h1 "Your heading text goes here" at bounding box center [559, 156] width 823 height 22
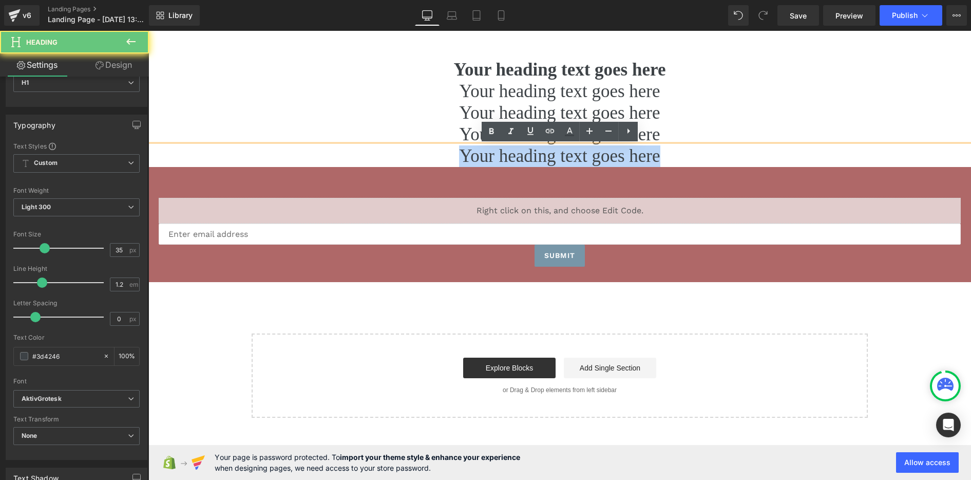
click at [467, 159] on h1 "Your heading text goes here" at bounding box center [559, 156] width 823 height 22
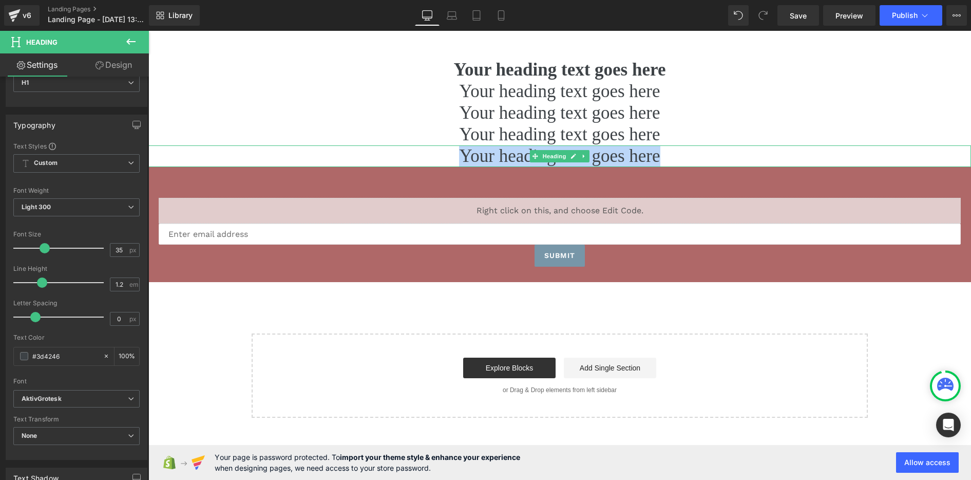
click at [512, 153] on h1 "Your heading text goes here" at bounding box center [559, 156] width 823 height 22
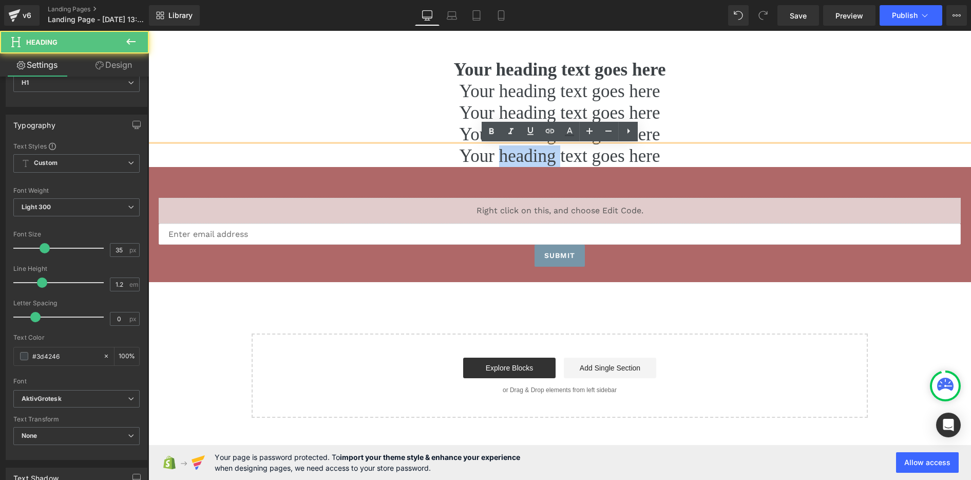
click at [512, 153] on h1 "Your heading text goes here" at bounding box center [559, 156] width 823 height 22
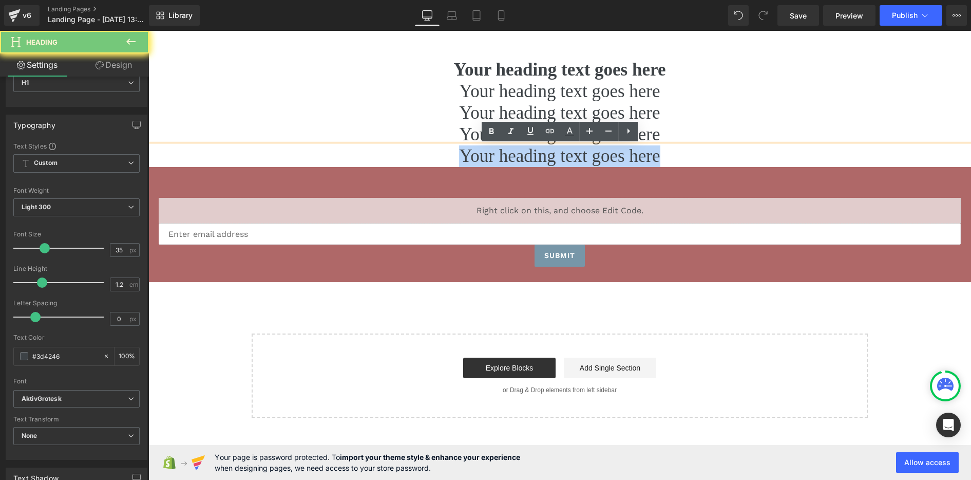
click at [512, 153] on h1 "Your heading text goes here" at bounding box center [559, 156] width 823 height 22
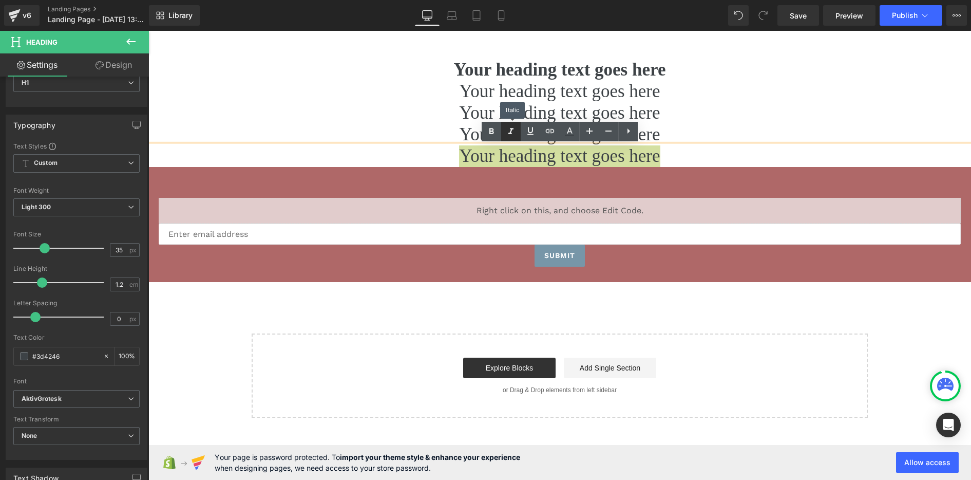
click at [512, 133] on icon at bounding box center [511, 131] width 12 height 12
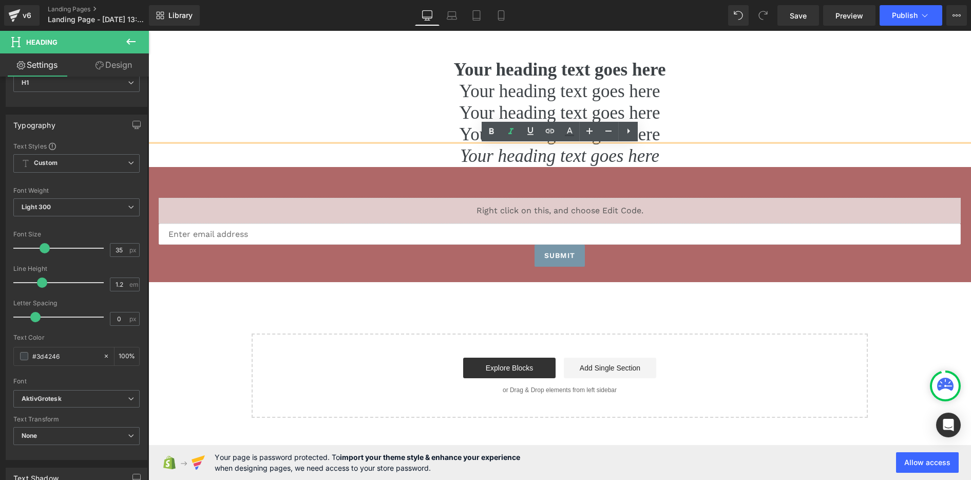
click at [350, 109] on h1 "Your heading text goes here" at bounding box center [559, 113] width 823 height 22
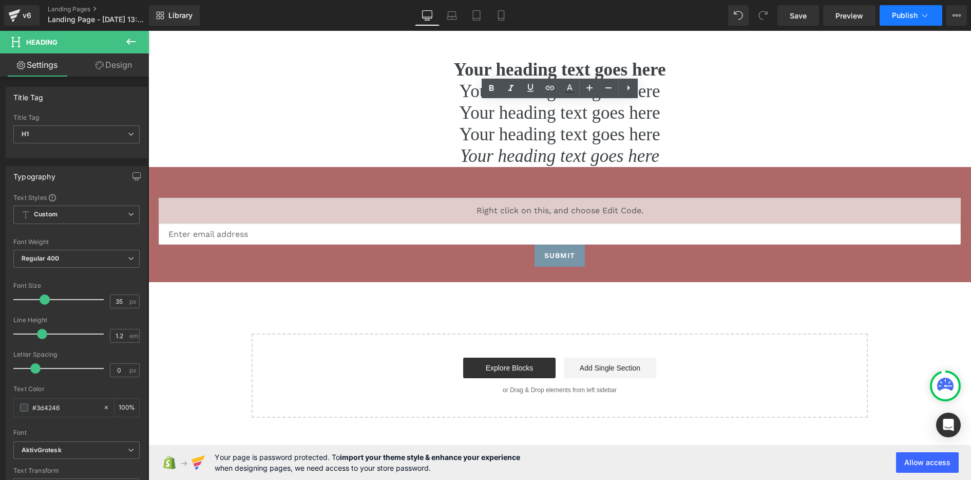
click at [897, 18] on span "Publish" at bounding box center [905, 15] width 26 height 8
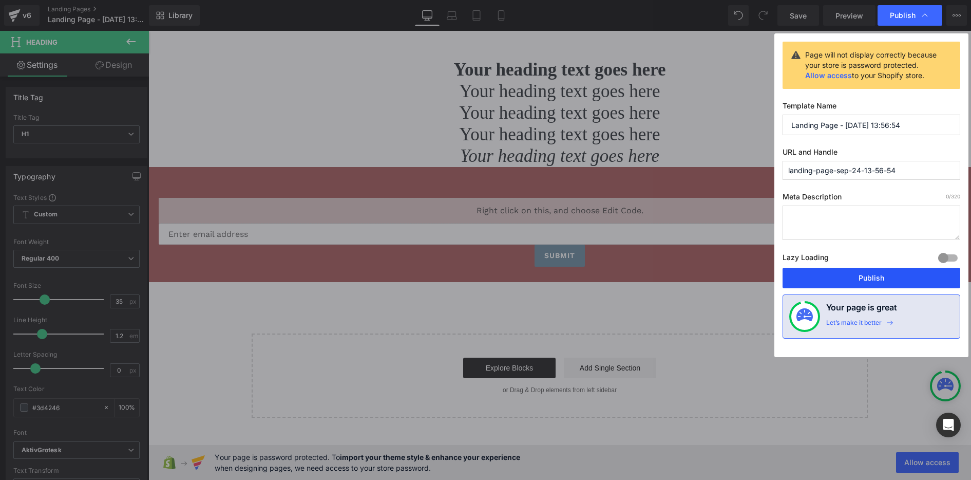
click at [860, 272] on button "Publish" at bounding box center [872, 278] width 178 height 21
